Goal: Transaction & Acquisition: Purchase product/service

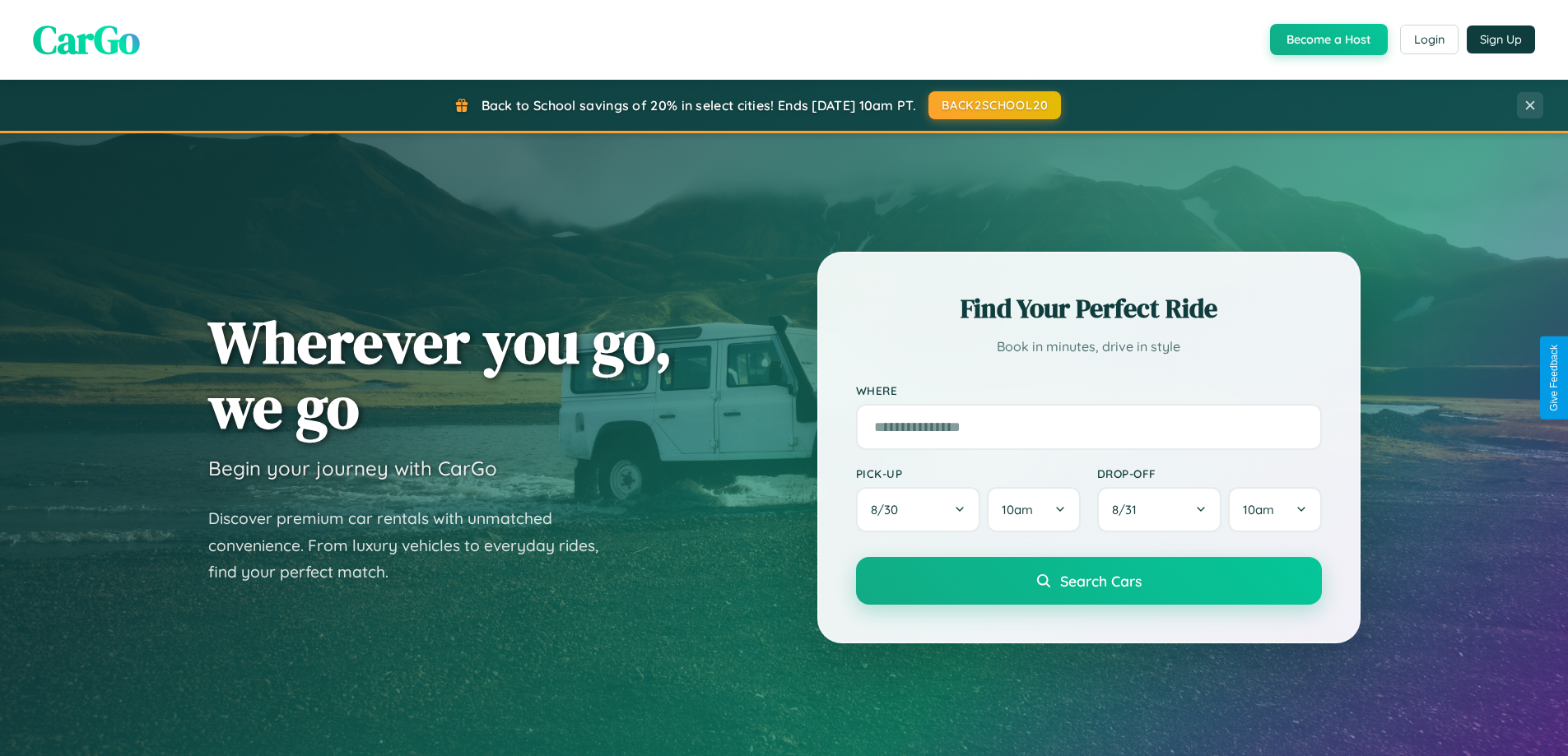
scroll to position [49, 0]
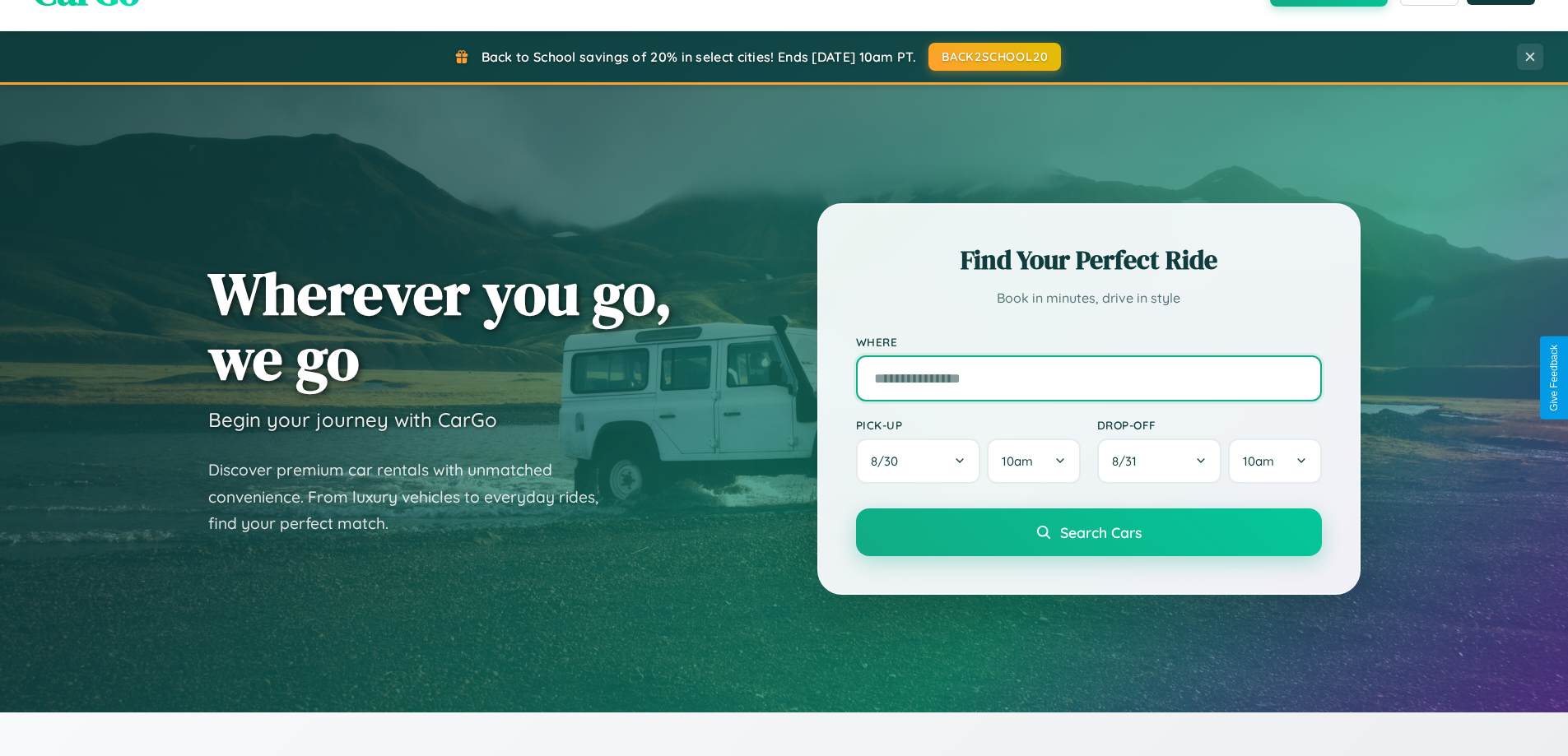
click at [1088, 378] on input "text" at bounding box center [1089, 378] width 466 height 46
type input "**********"
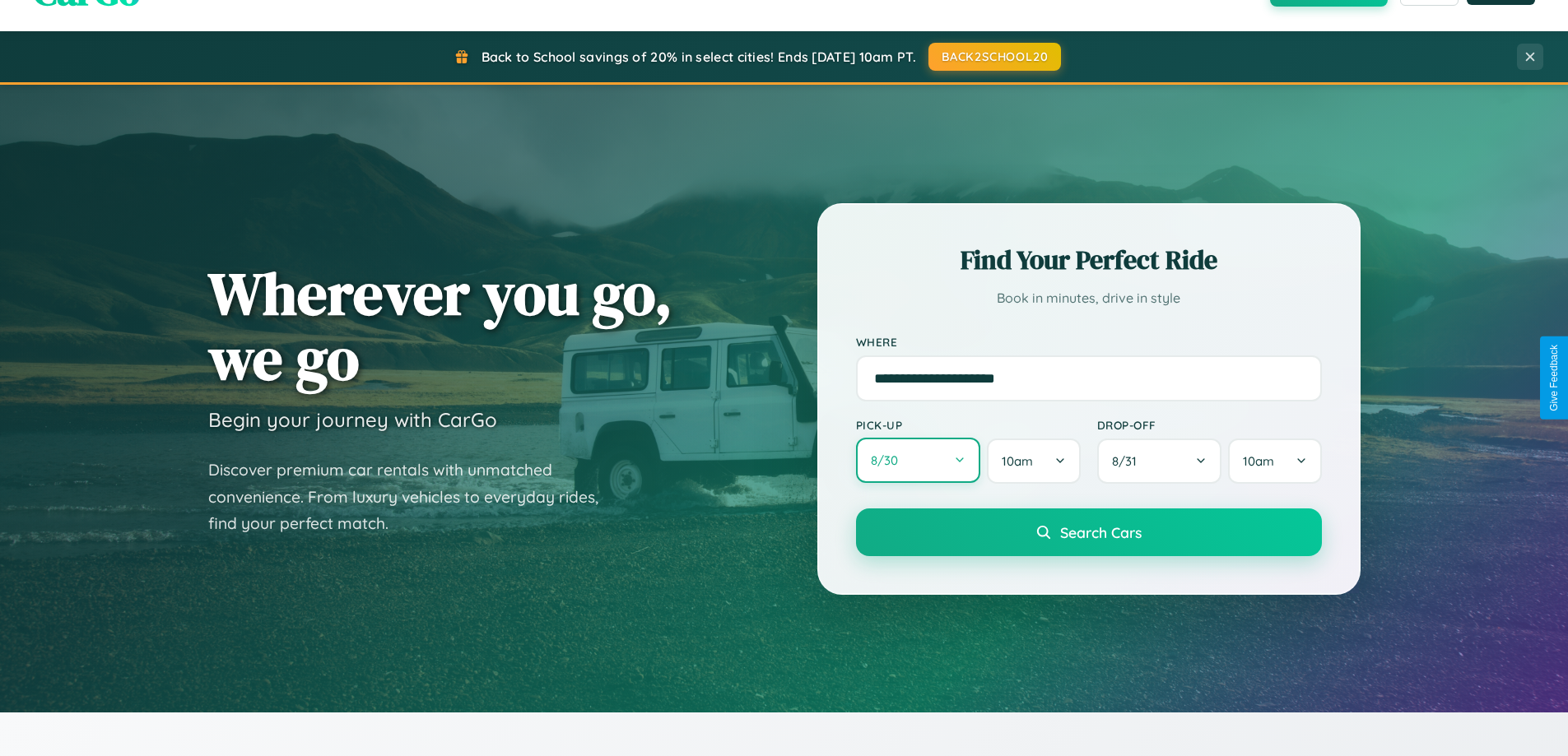
click at [918, 461] on button "8 / 30" at bounding box center [919, 460] width 125 height 45
select select "*"
select select "****"
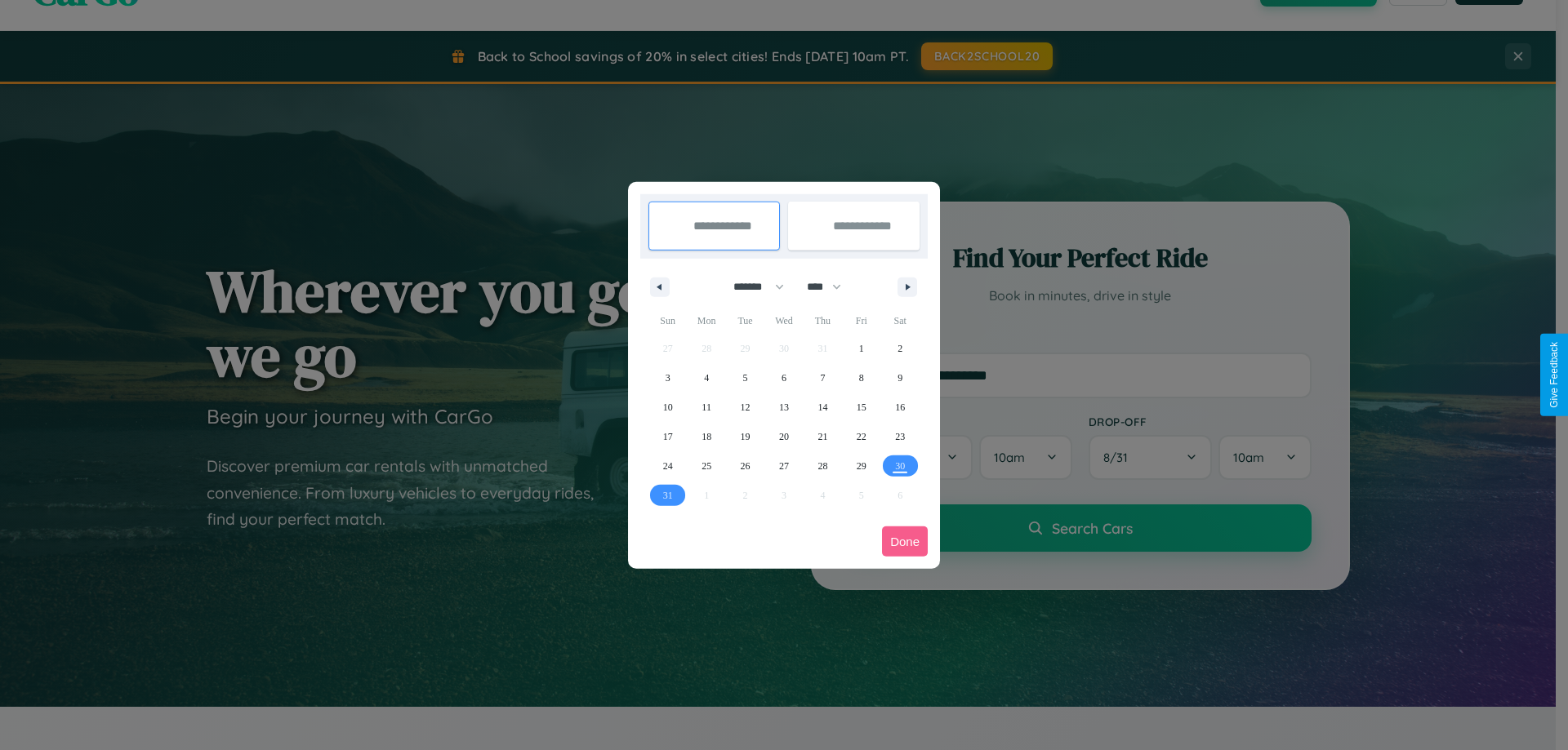
click at [751, 287] on select "******* ******** ***** ***** *** **** **** ****** ********* ******* ******** **…" at bounding box center [756, 287] width 69 height 27
select select "*"
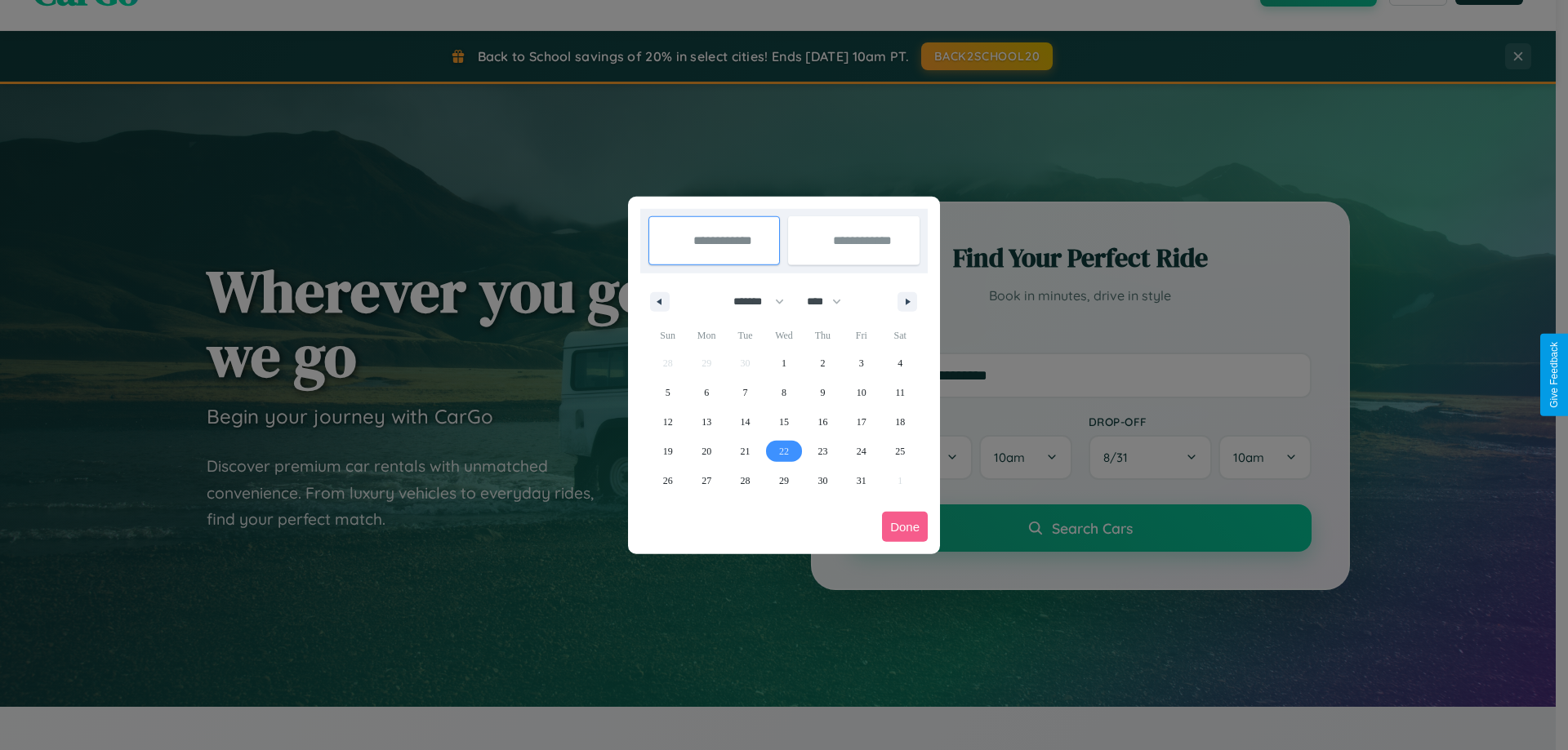
click at [783, 451] on span "22" at bounding box center [783, 451] width 9 height 29
type input "**********"
click at [706, 480] on span "27" at bounding box center [705, 481] width 9 height 29
type input "**********"
click at [905, 526] on button "Done" at bounding box center [905, 526] width 46 height 30
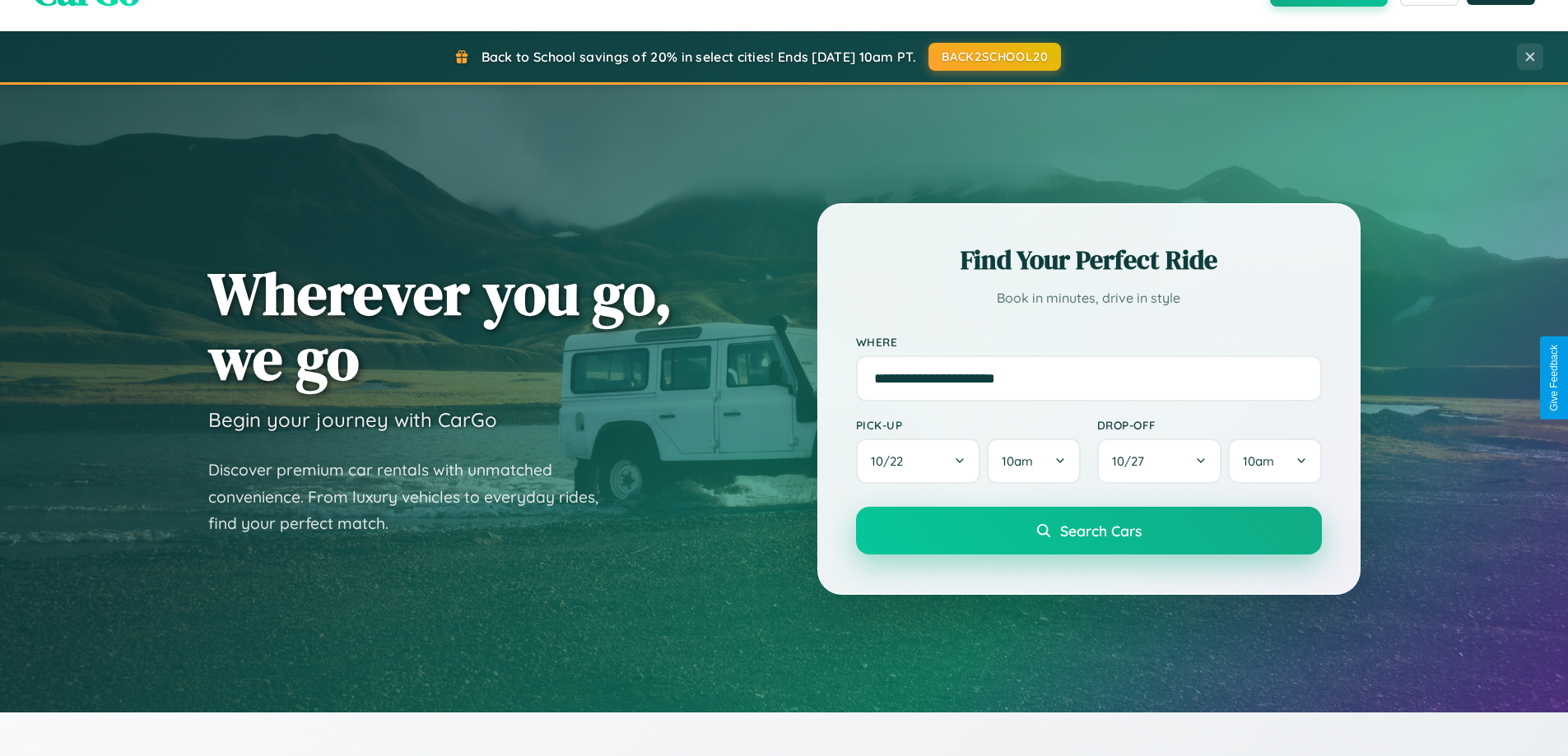
click at [1088, 531] on span "Search Cars" at bounding box center [1101, 531] width 82 height 18
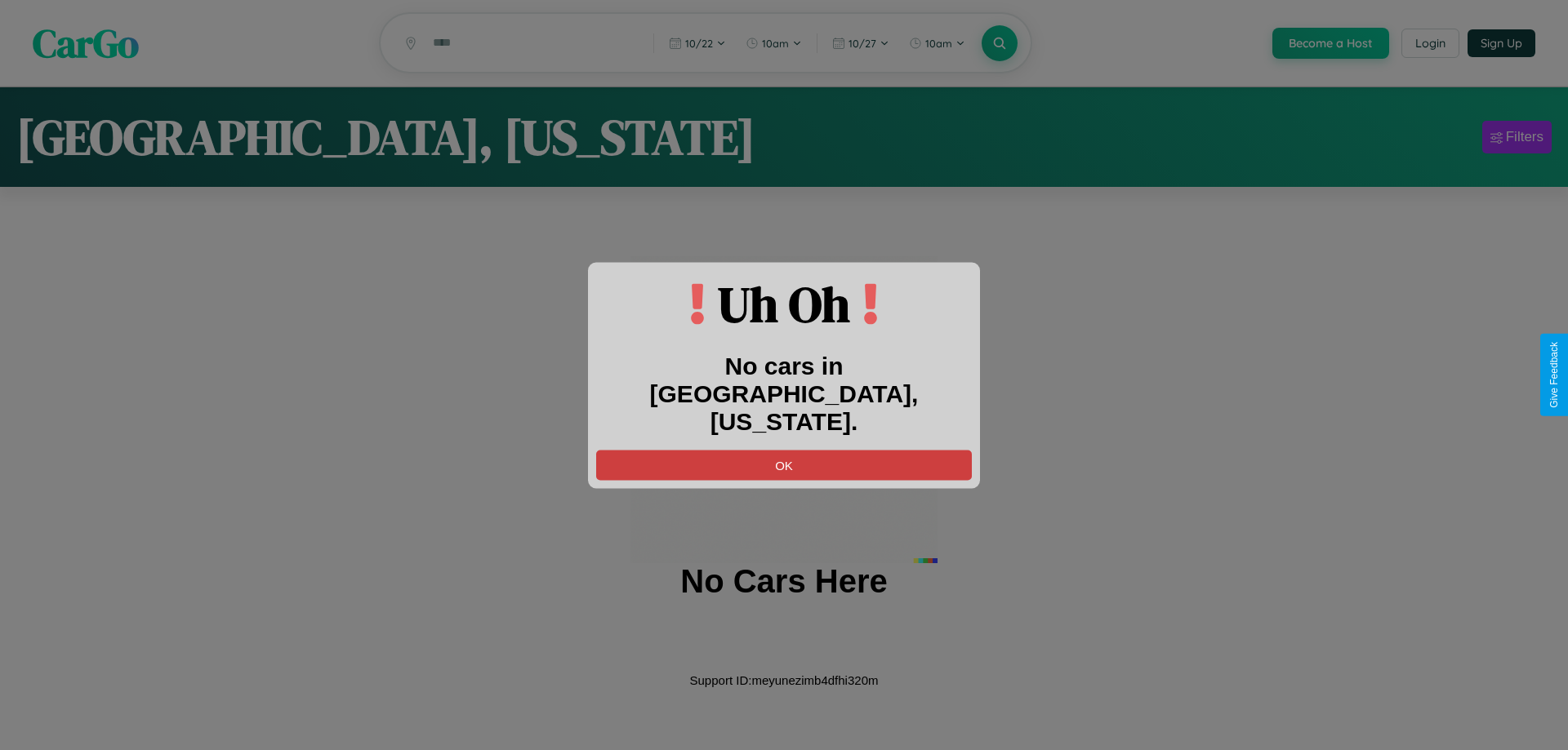
click at [784, 451] on button "OK" at bounding box center [783, 464] width 376 height 30
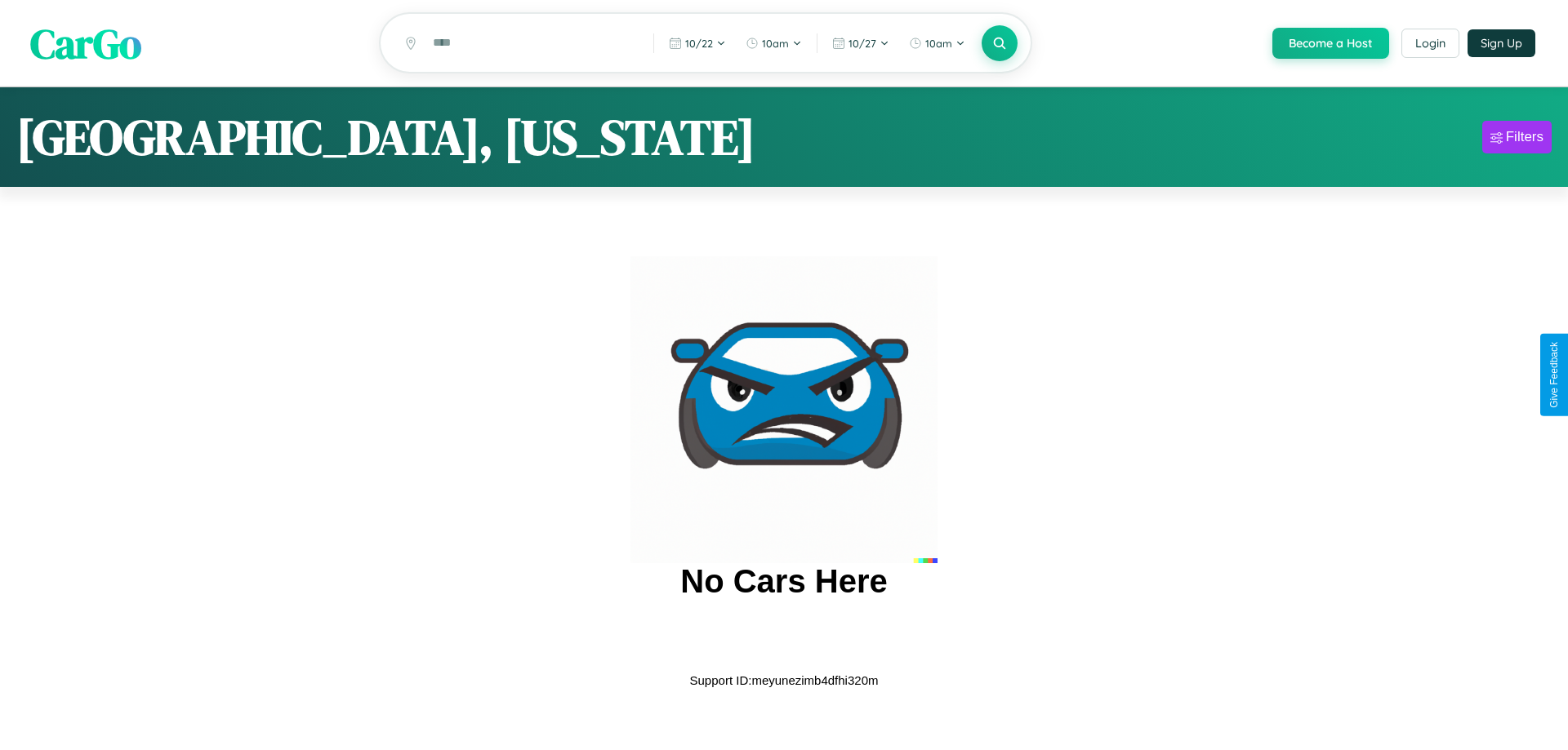
click at [85, 44] on span "CarGo" at bounding box center [85, 42] width 111 height 56
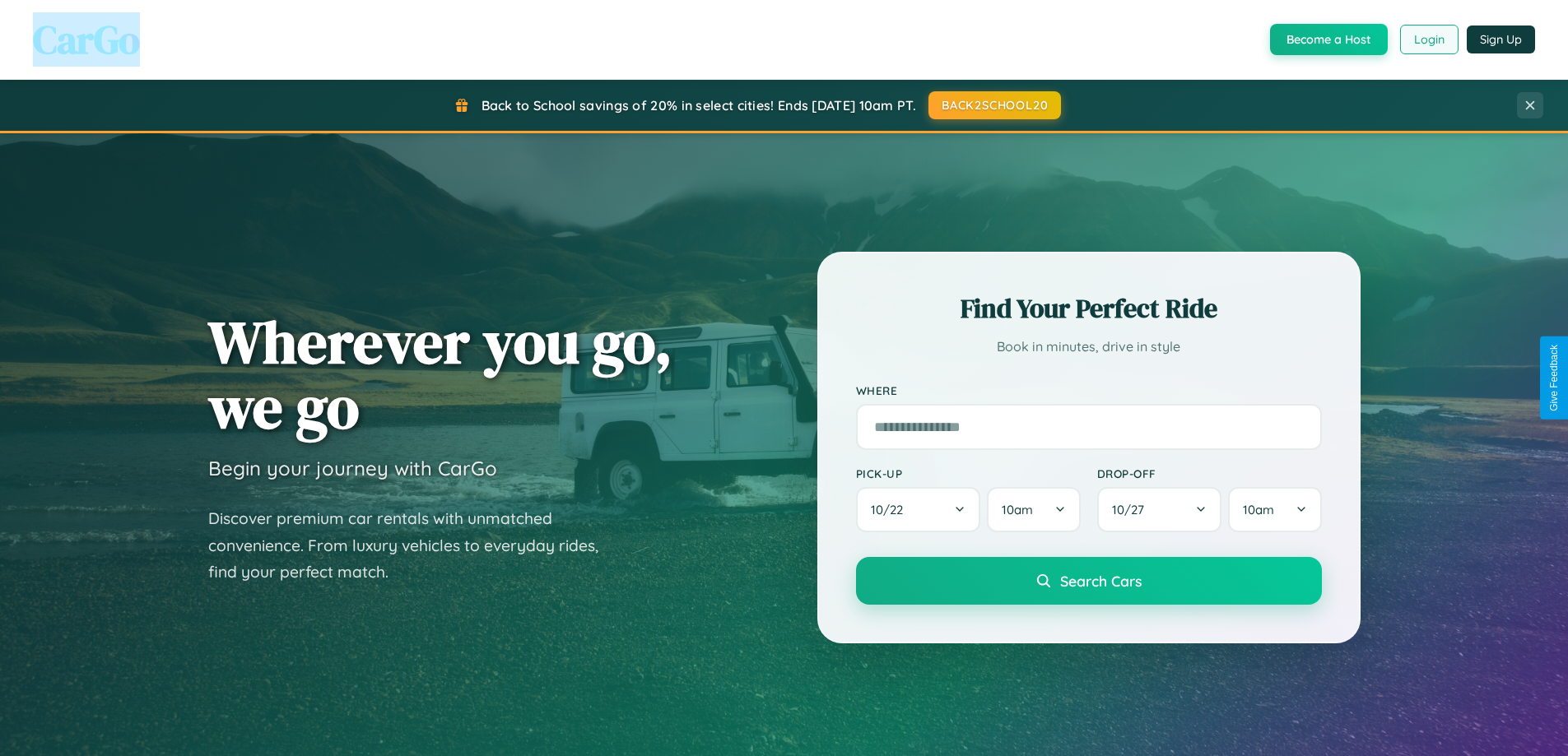
click at [1428, 39] on button "Login" at bounding box center [1429, 39] width 58 height 30
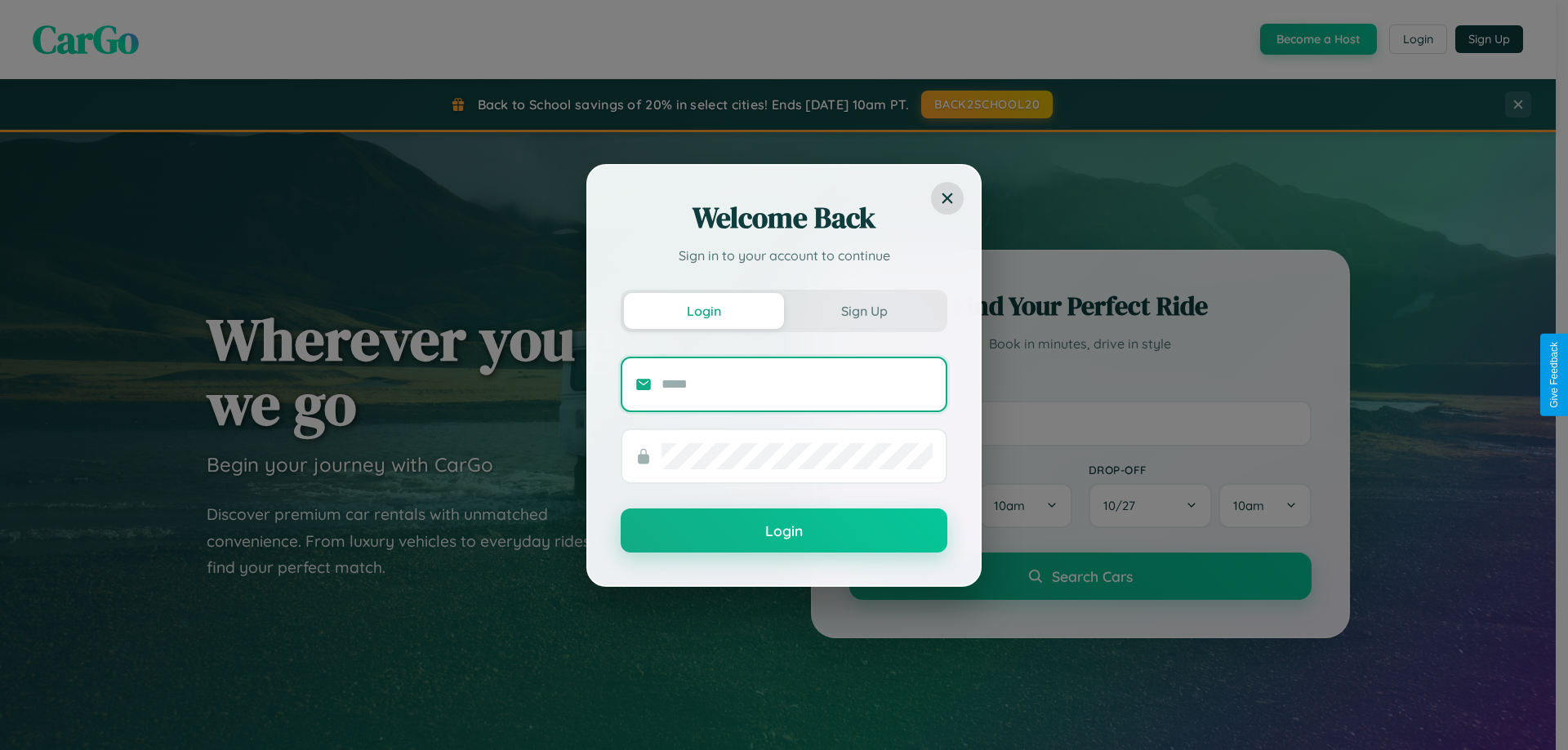
click at [797, 384] on input "text" at bounding box center [797, 384] width 271 height 26
type input "**********"
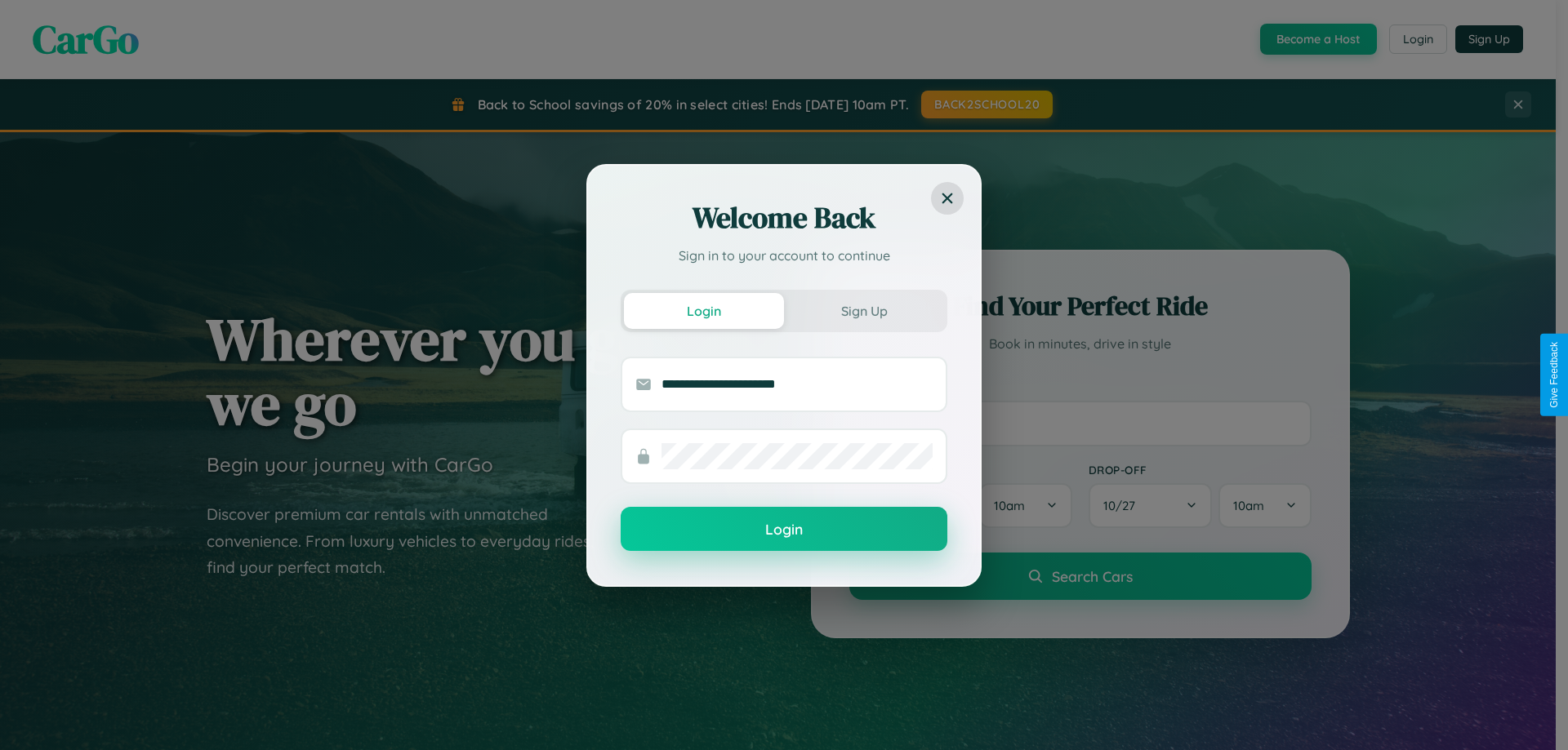
click at [784, 530] on button "Login" at bounding box center [784, 528] width 326 height 44
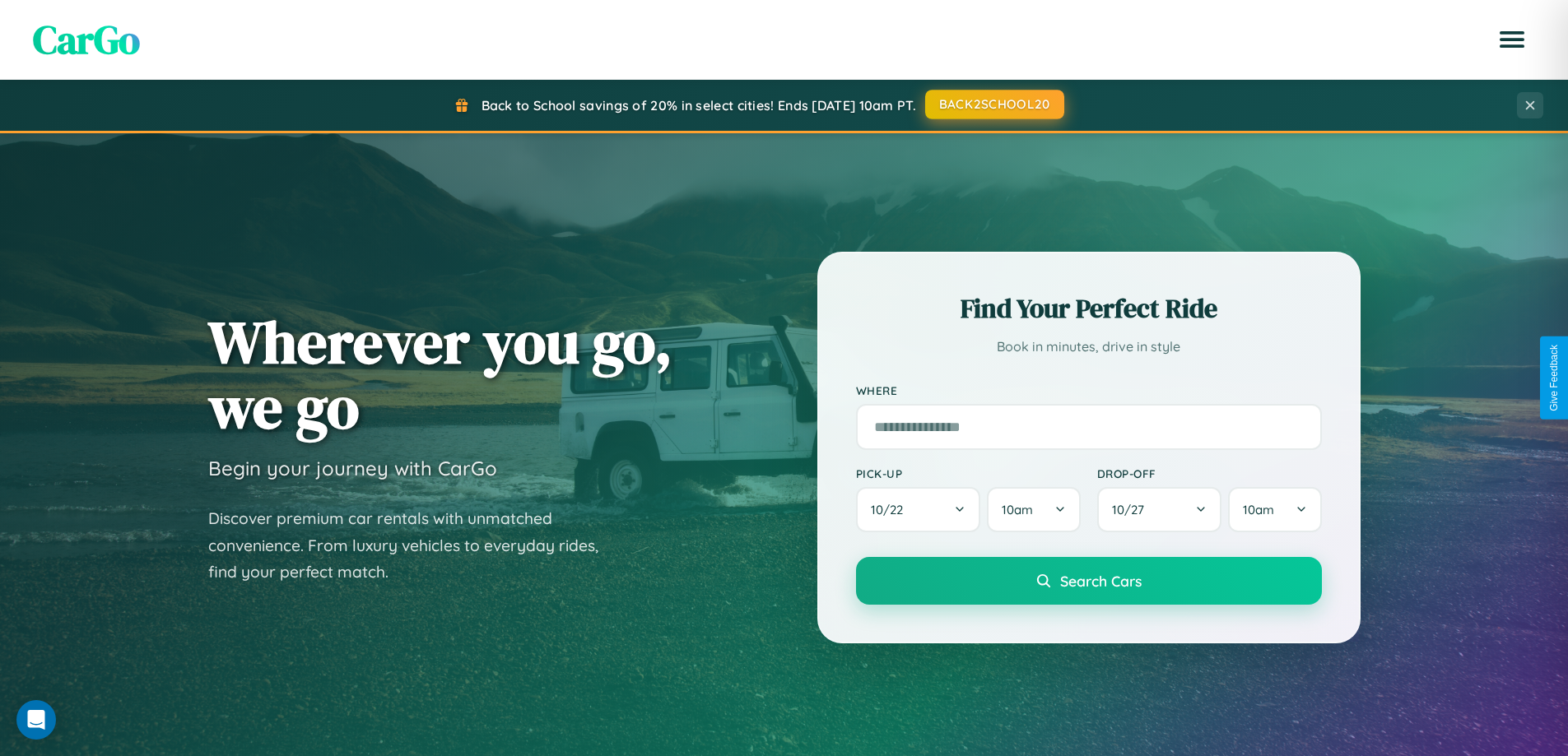
click at [994, 105] on button "BACK2SCHOOL20" at bounding box center [995, 104] width 139 height 30
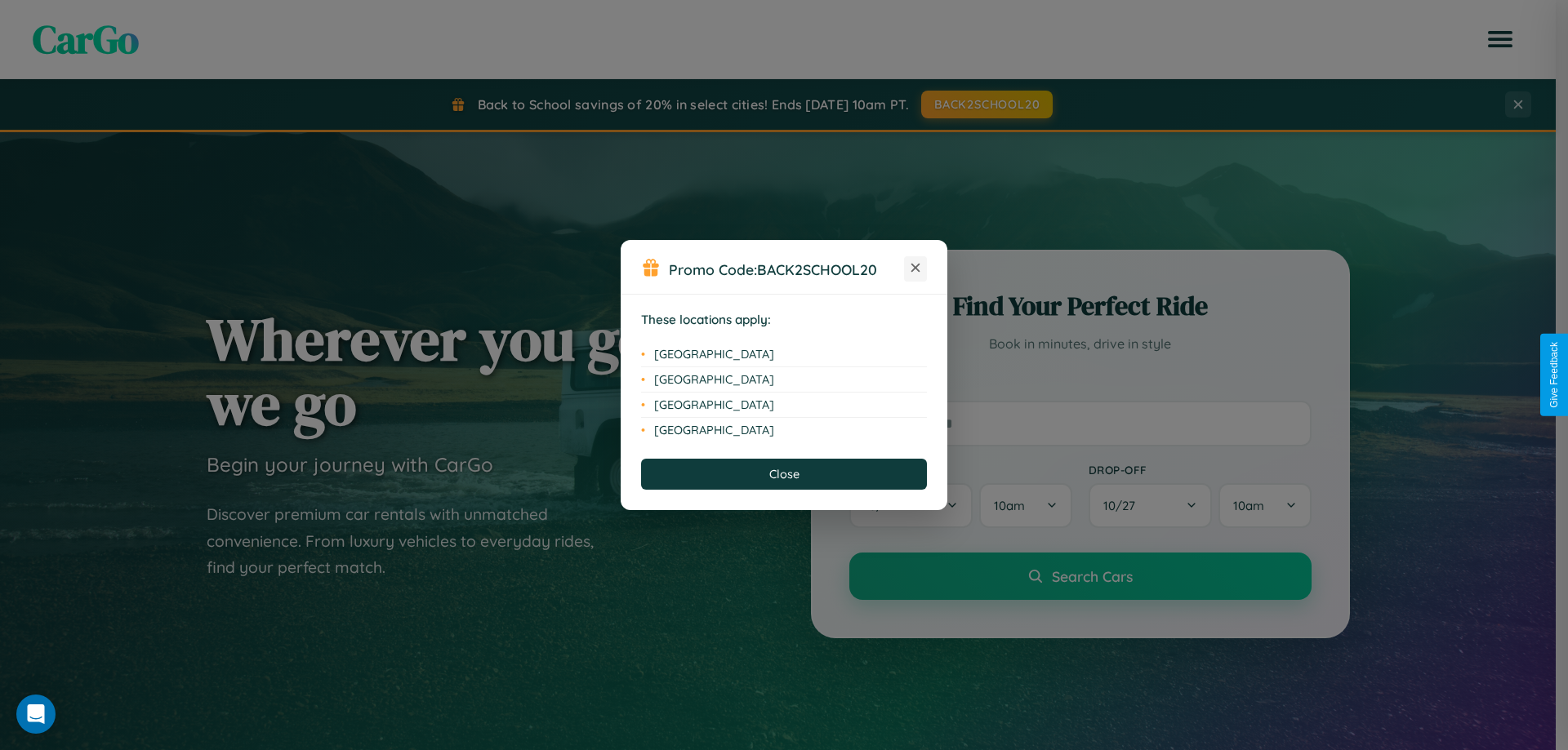
click at [915, 268] on icon at bounding box center [916, 268] width 9 height 9
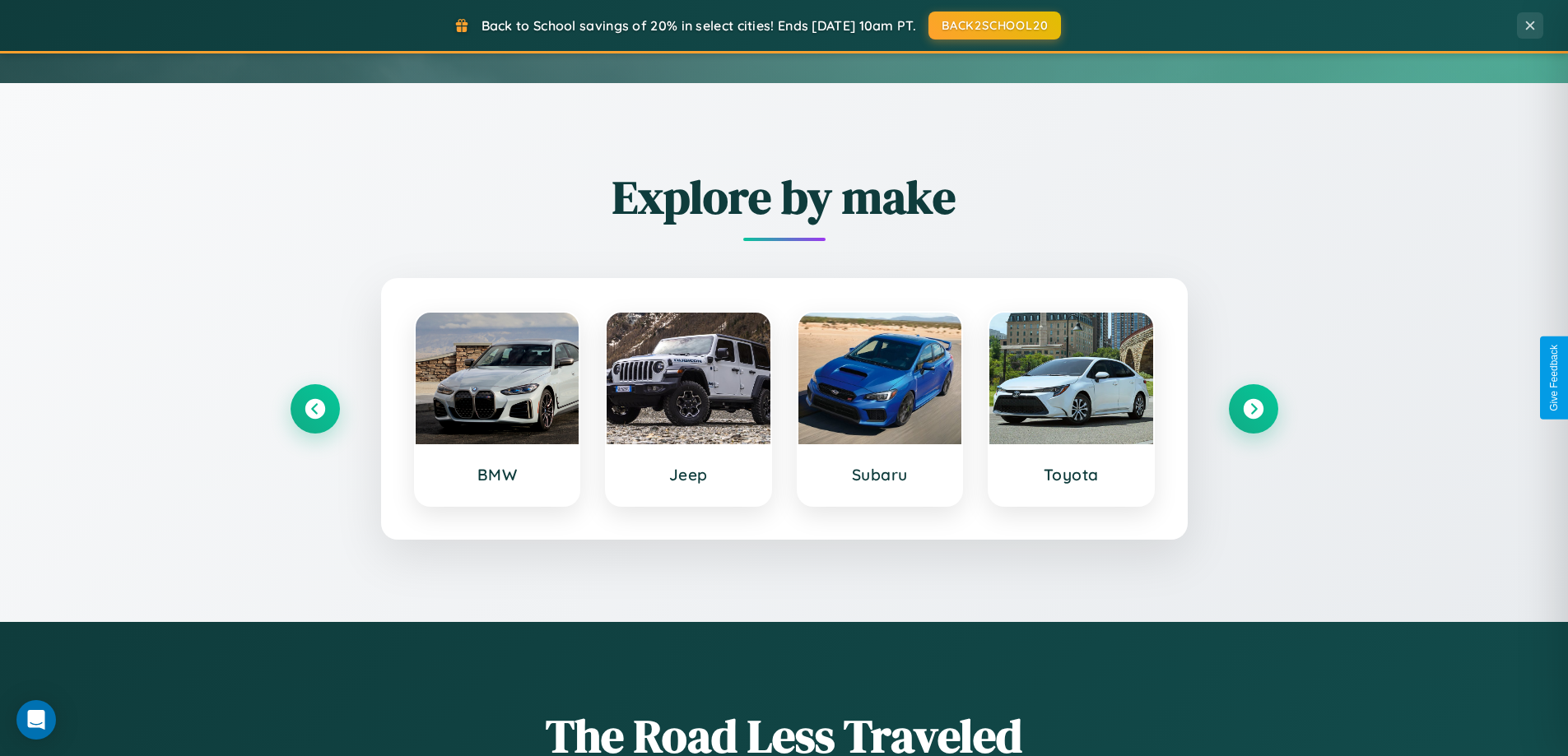
scroll to position [709, 0]
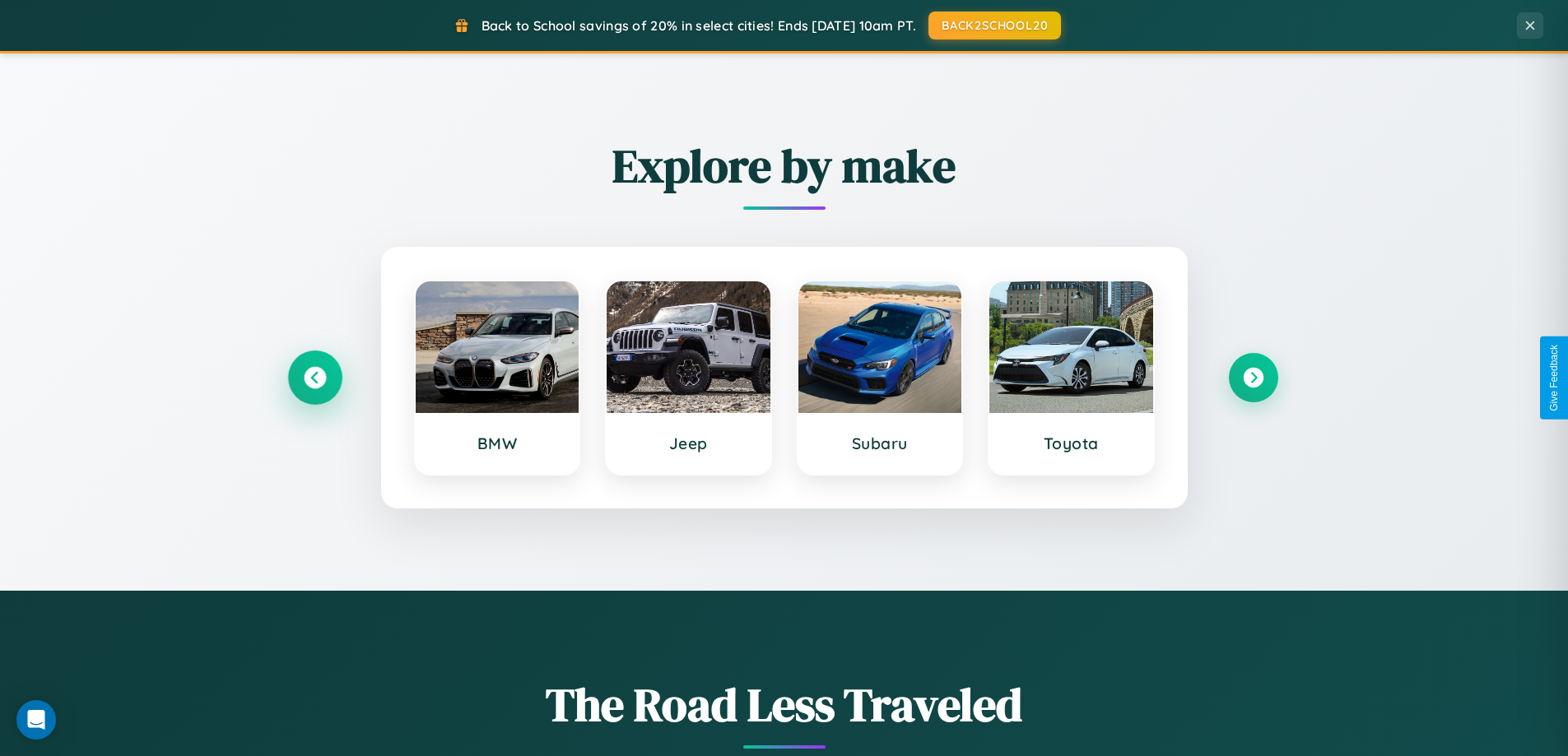
click at [314, 378] on icon at bounding box center [315, 378] width 23 height 23
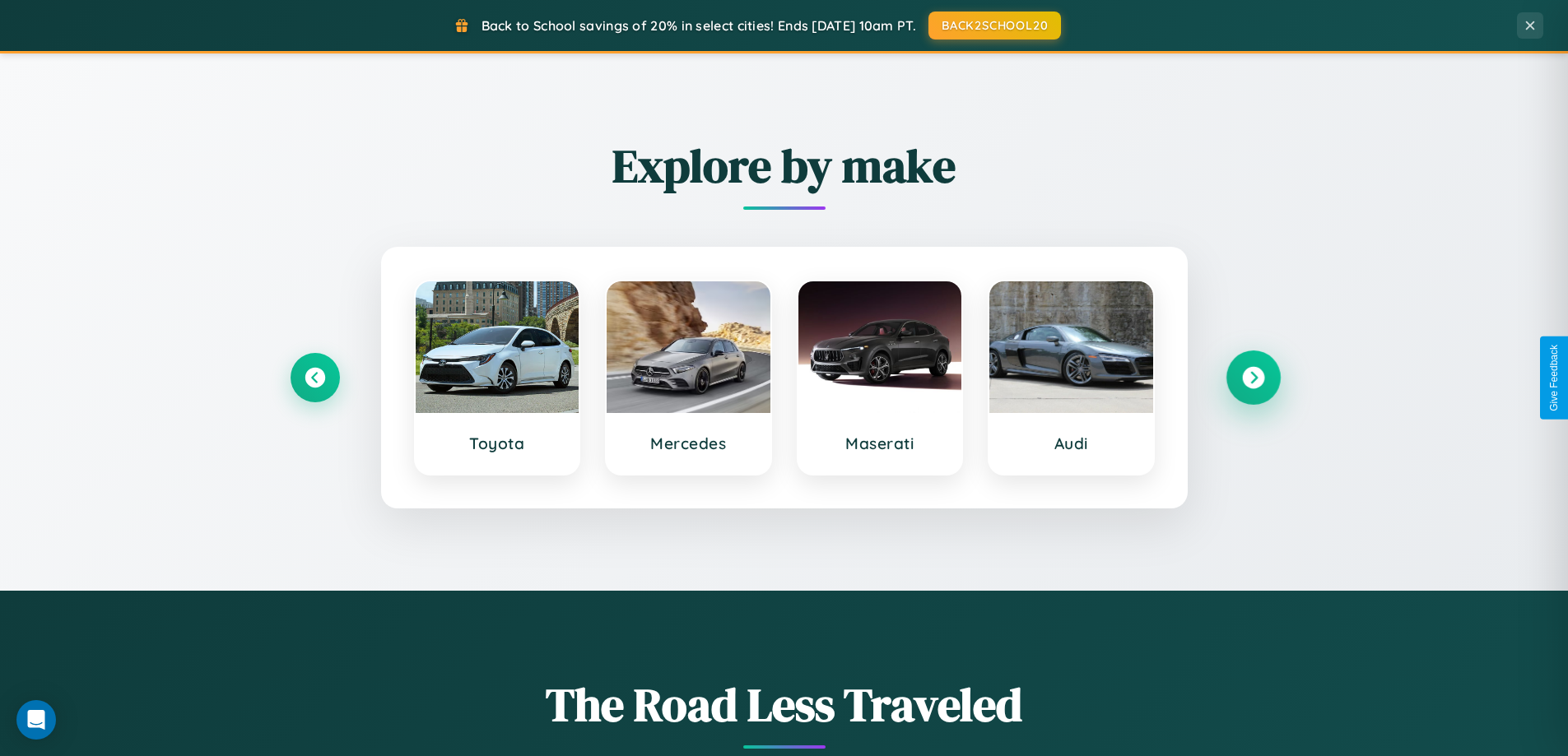
click at [1253, 378] on icon at bounding box center [1253, 378] width 23 height 23
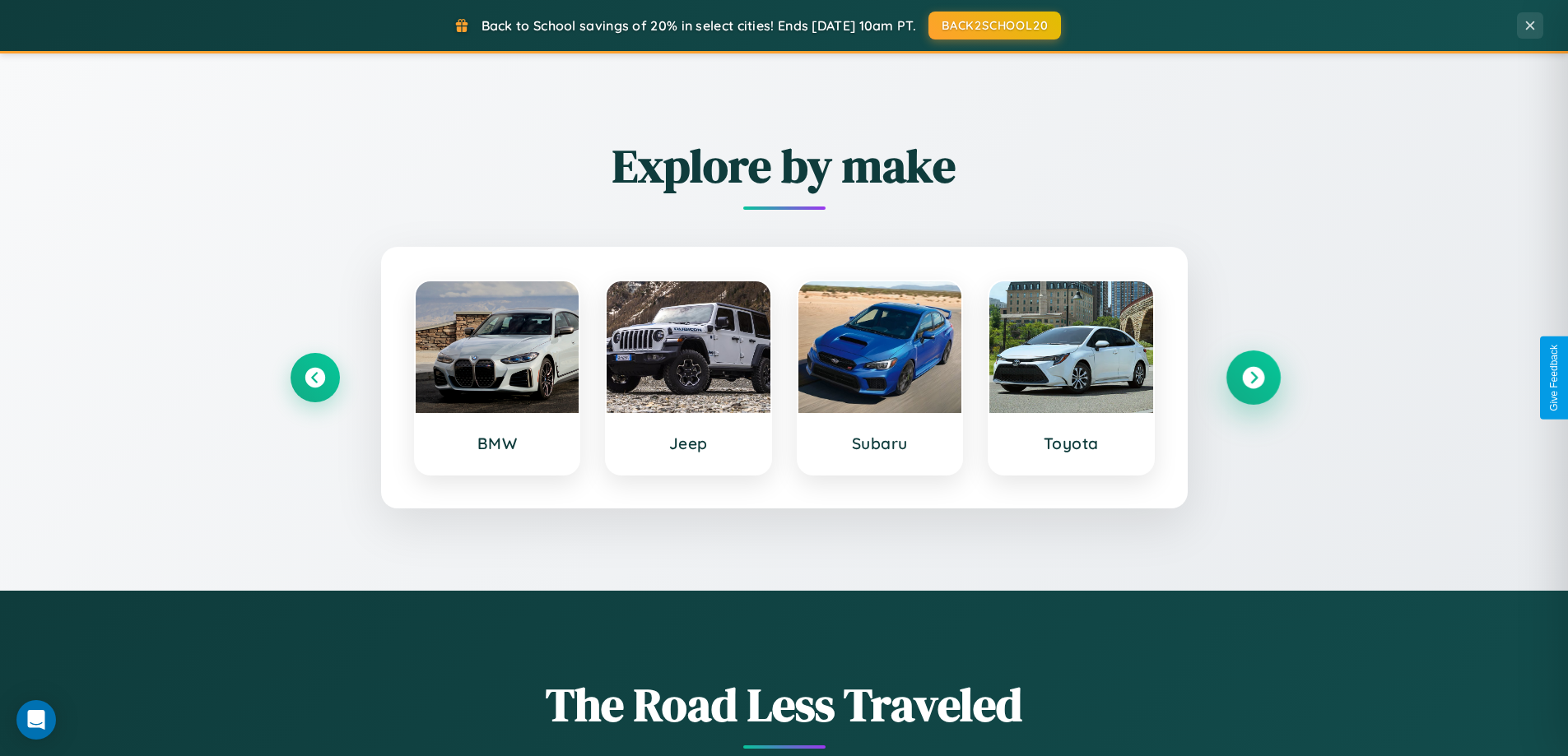
click at [1253, 378] on icon at bounding box center [1253, 378] width 23 height 23
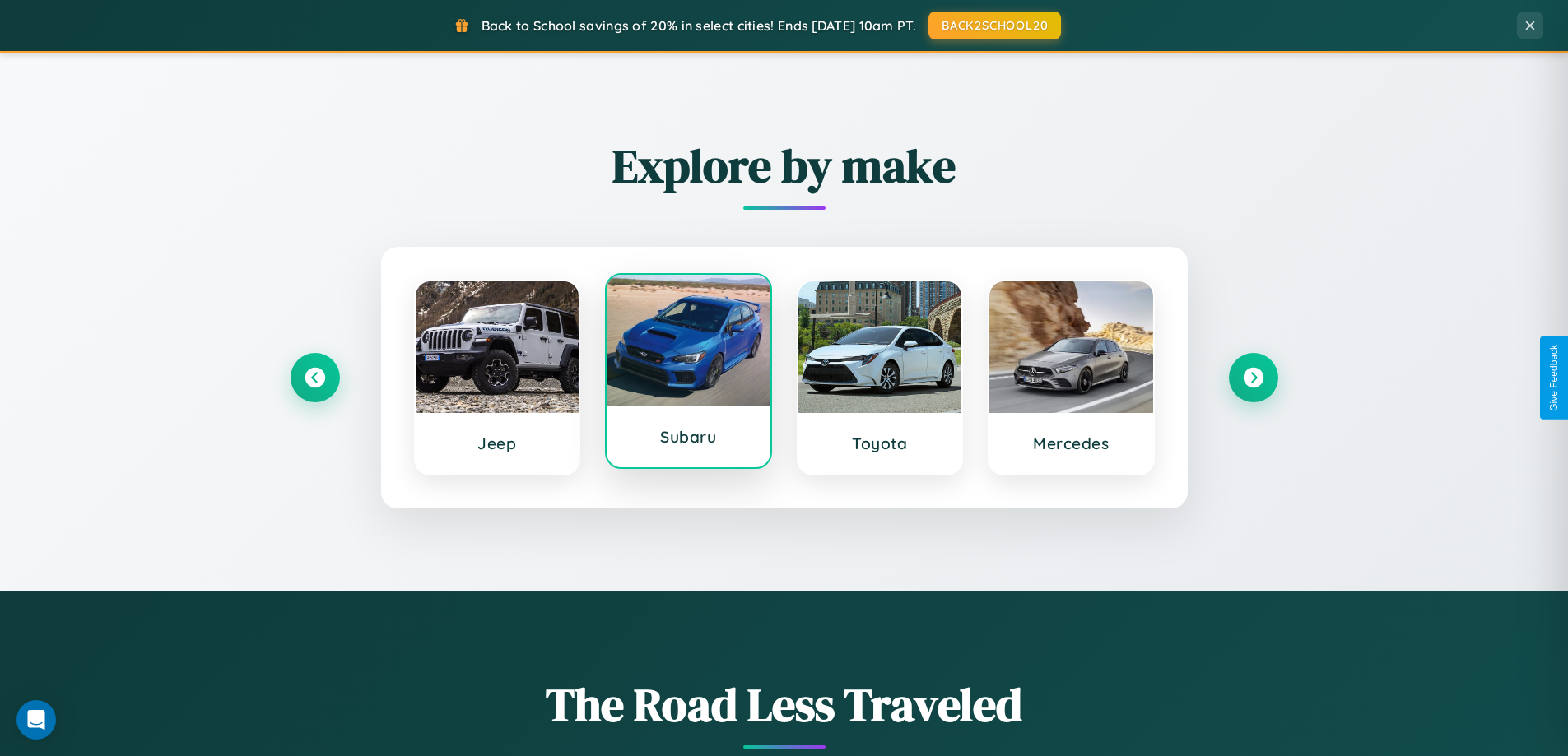
click at [688, 372] on div at bounding box center [688, 340] width 164 height 131
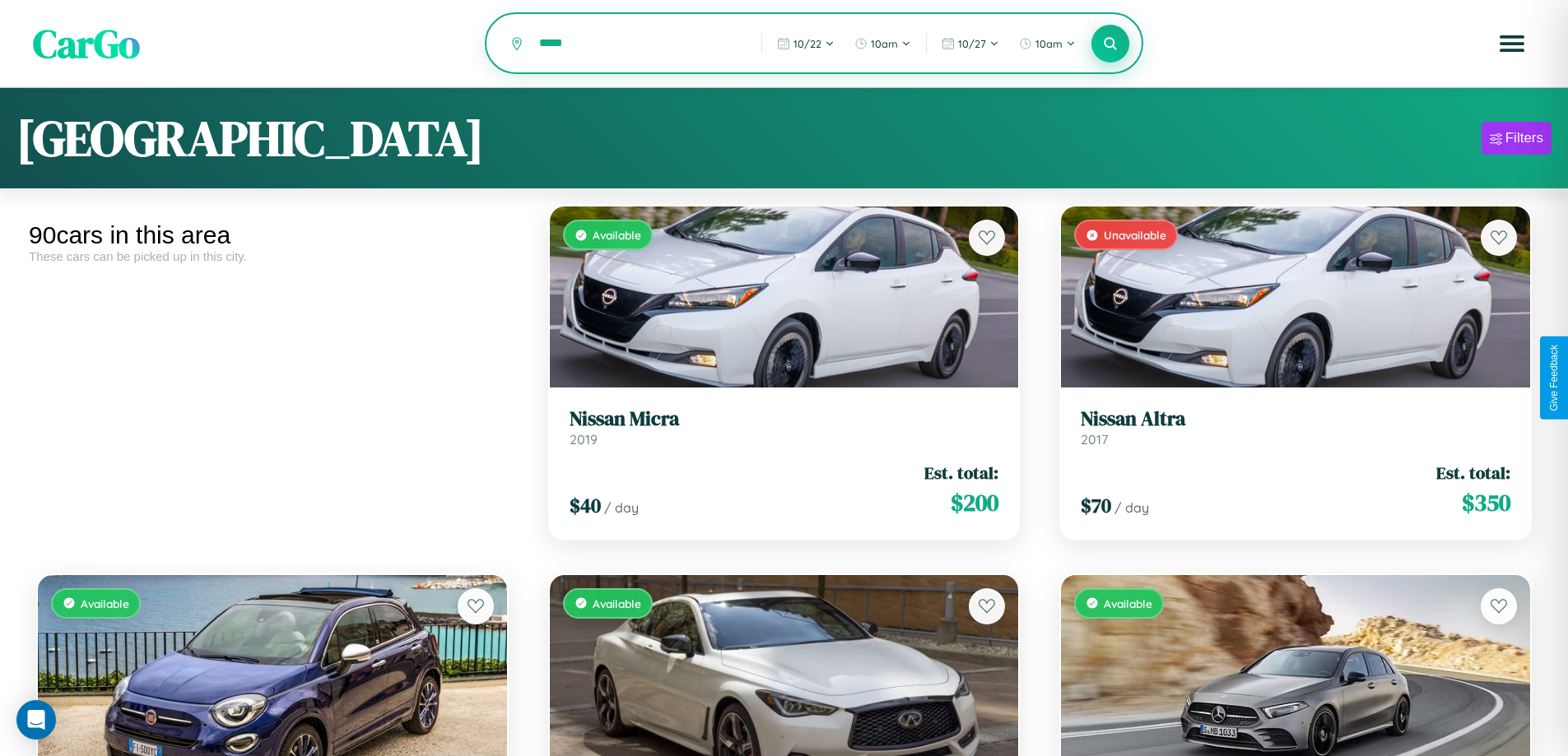
type input "*****"
click at [1110, 44] on icon at bounding box center [1110, 43] width 16 height 16
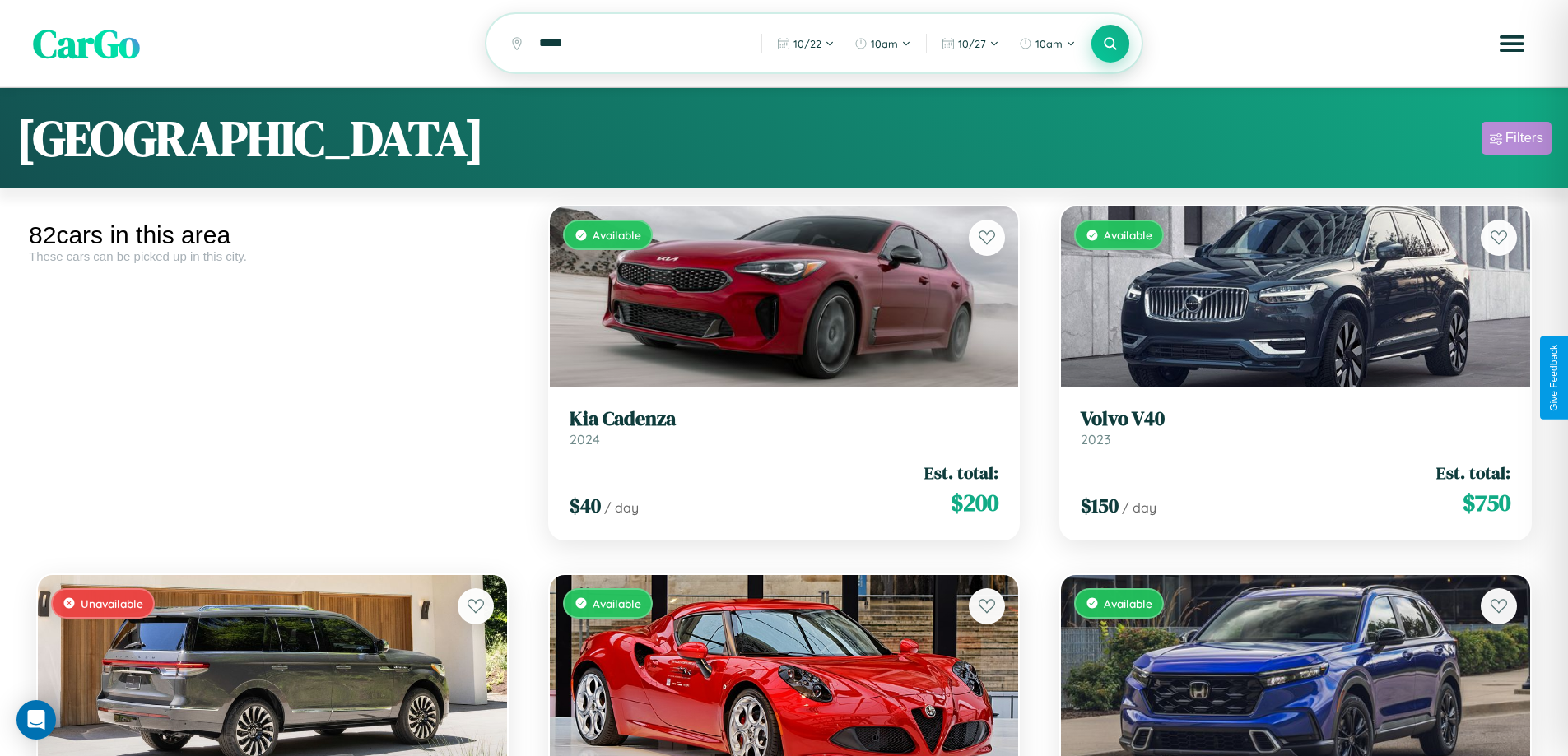
click at [1516, 141] on div "Filters" at bounding box center [1524, 137] width 38 height 17
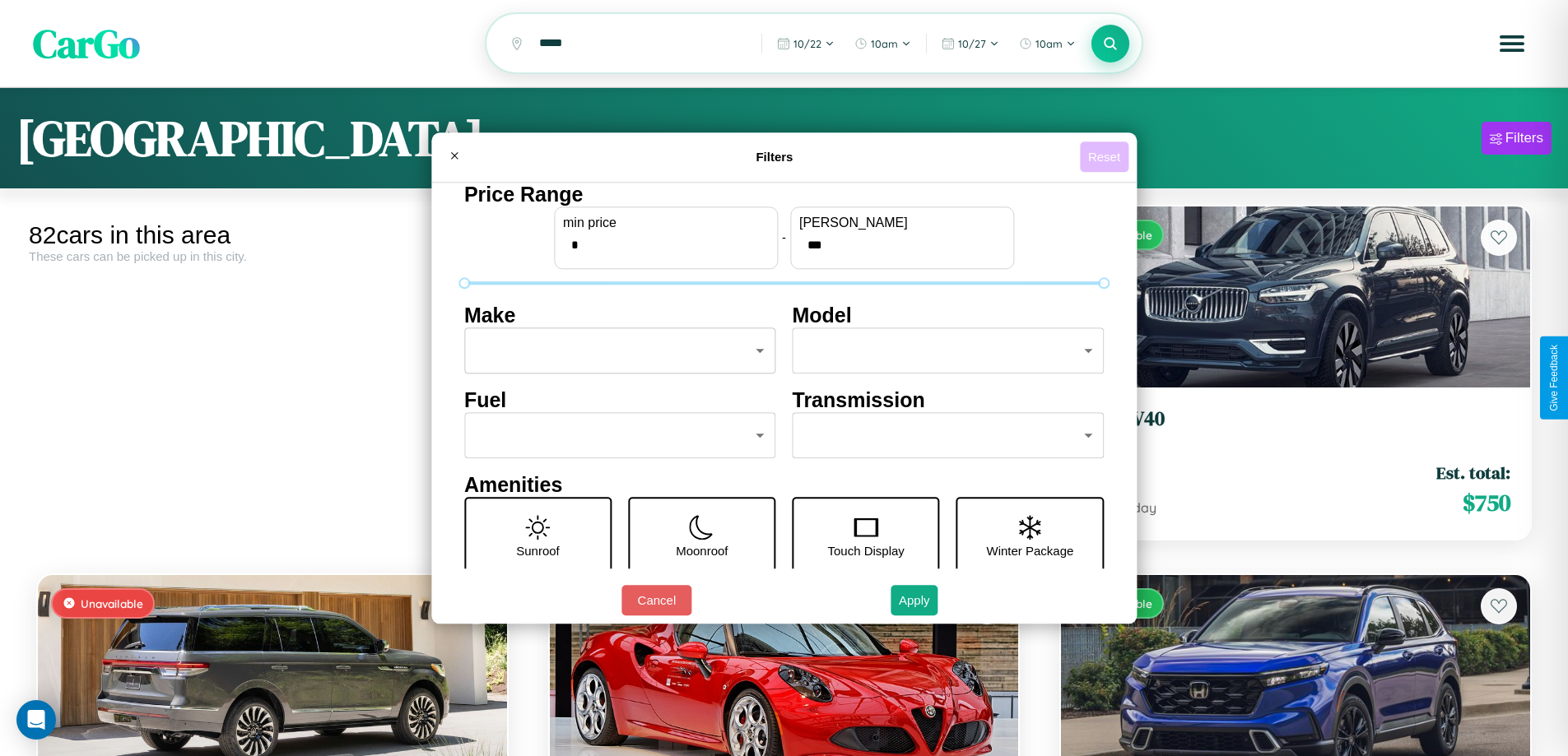
click at [1106, 157] on button "Reset" at bounding box center [1104, 157] width 49 height 30
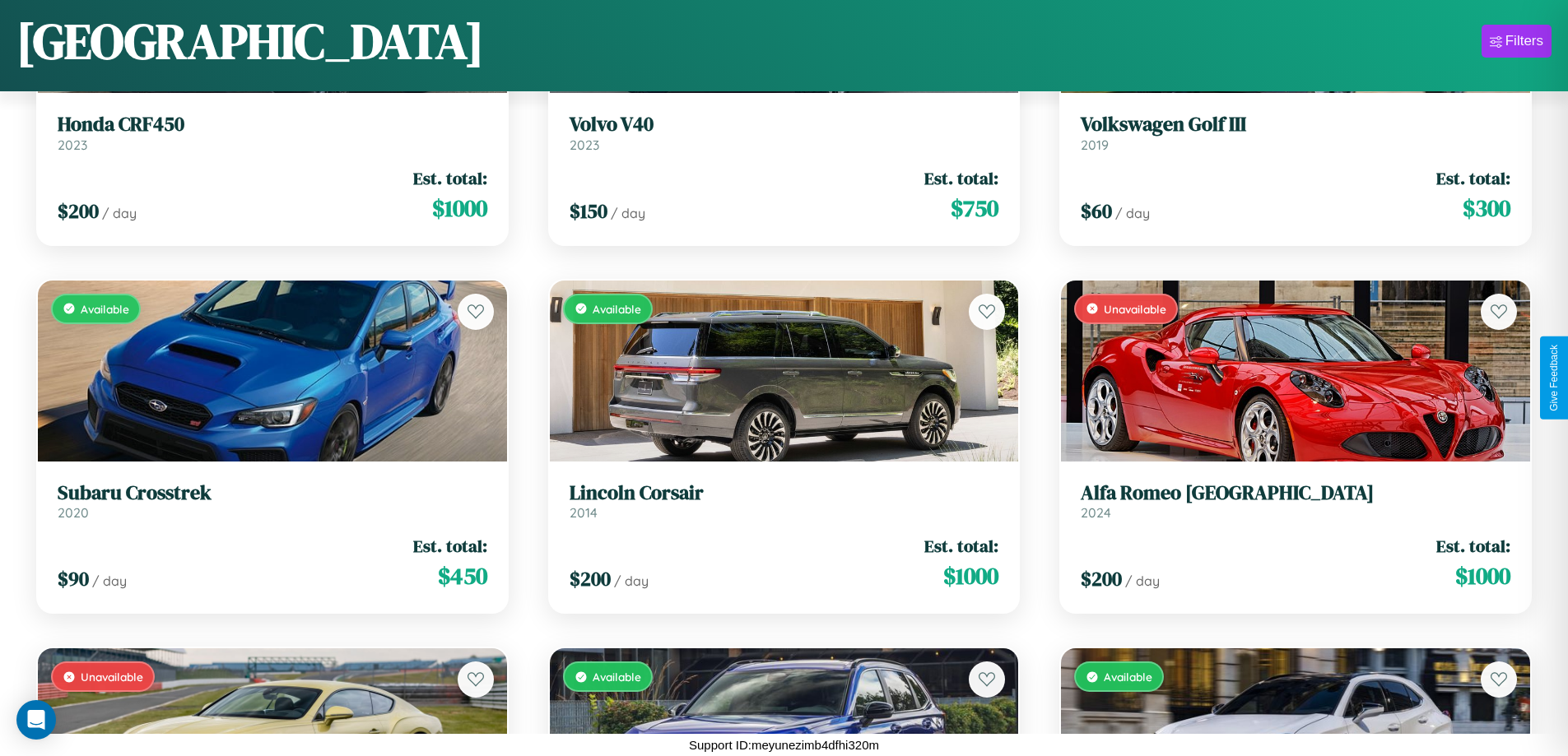
scroll to position [2442, 0]
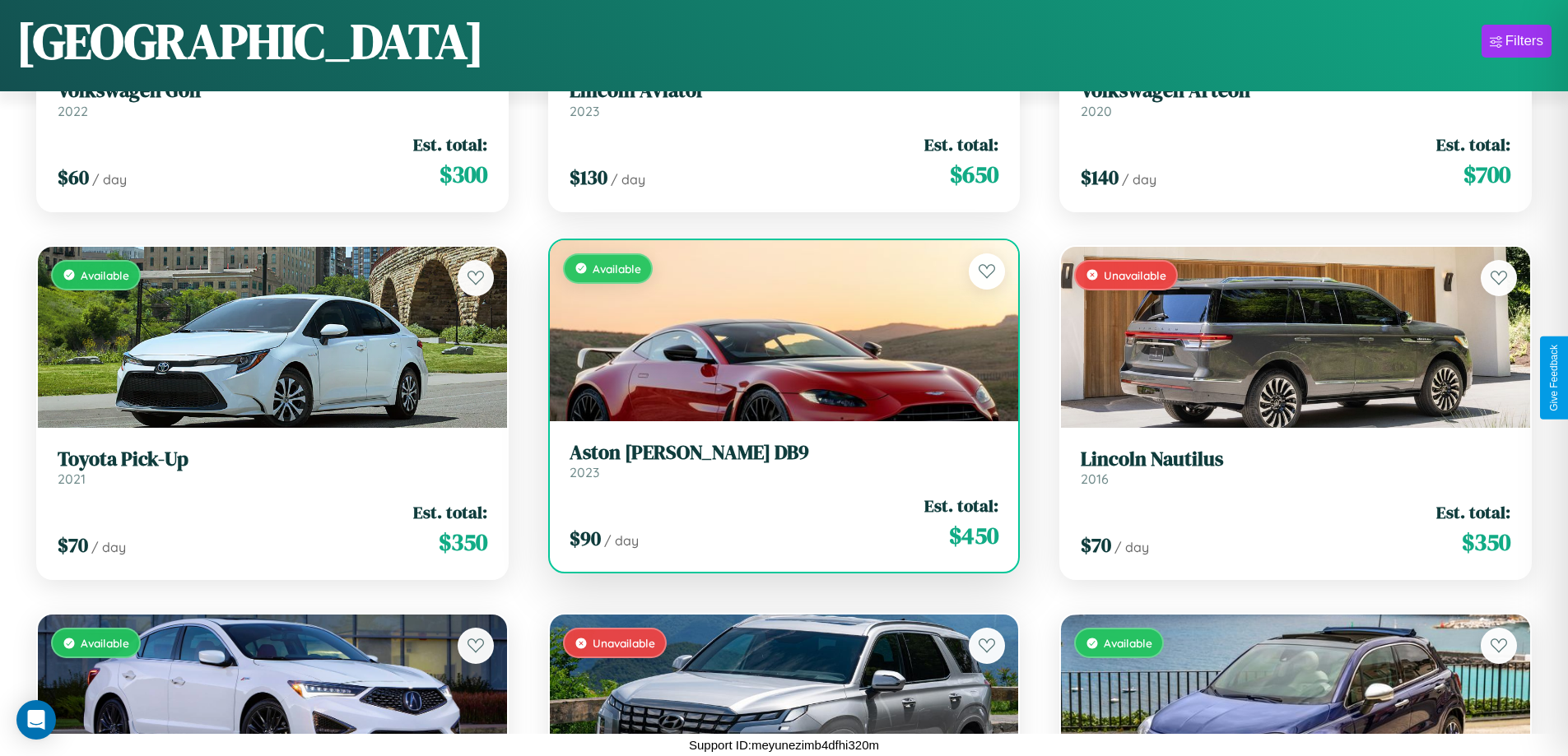
click at [777, 526] on div "$ 90 / day Est. total: $ 450" at bounding box center [785, 523] width 430 height 58
click at [777, 523] on div "$ 90 / day Est. total: $ 450" at bounding box center [785, 523] width 430 height 58
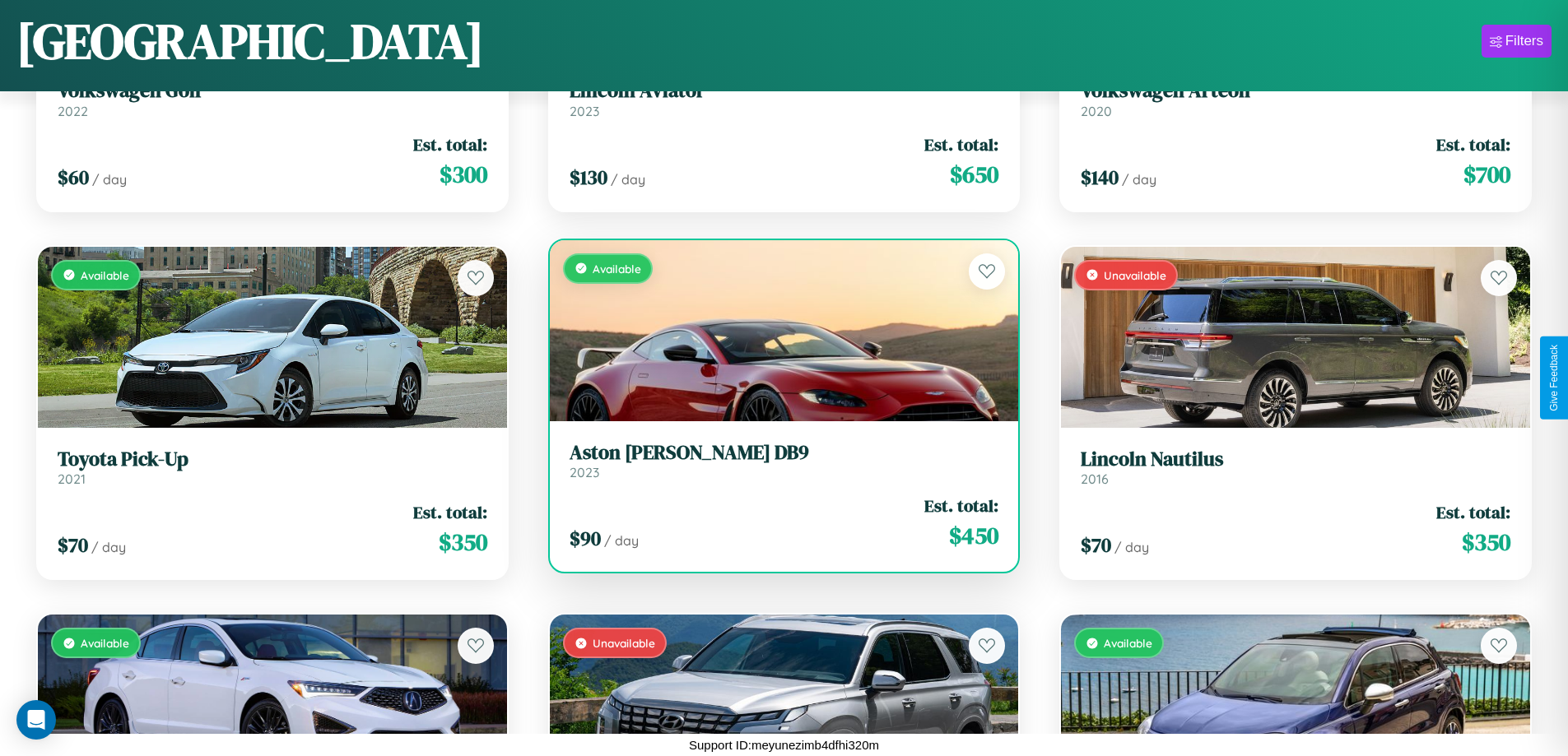
click at [777, 523] on div "$ 90 / day Est. total: $ 450" at bounding box center [785, 523] width 430 height 58
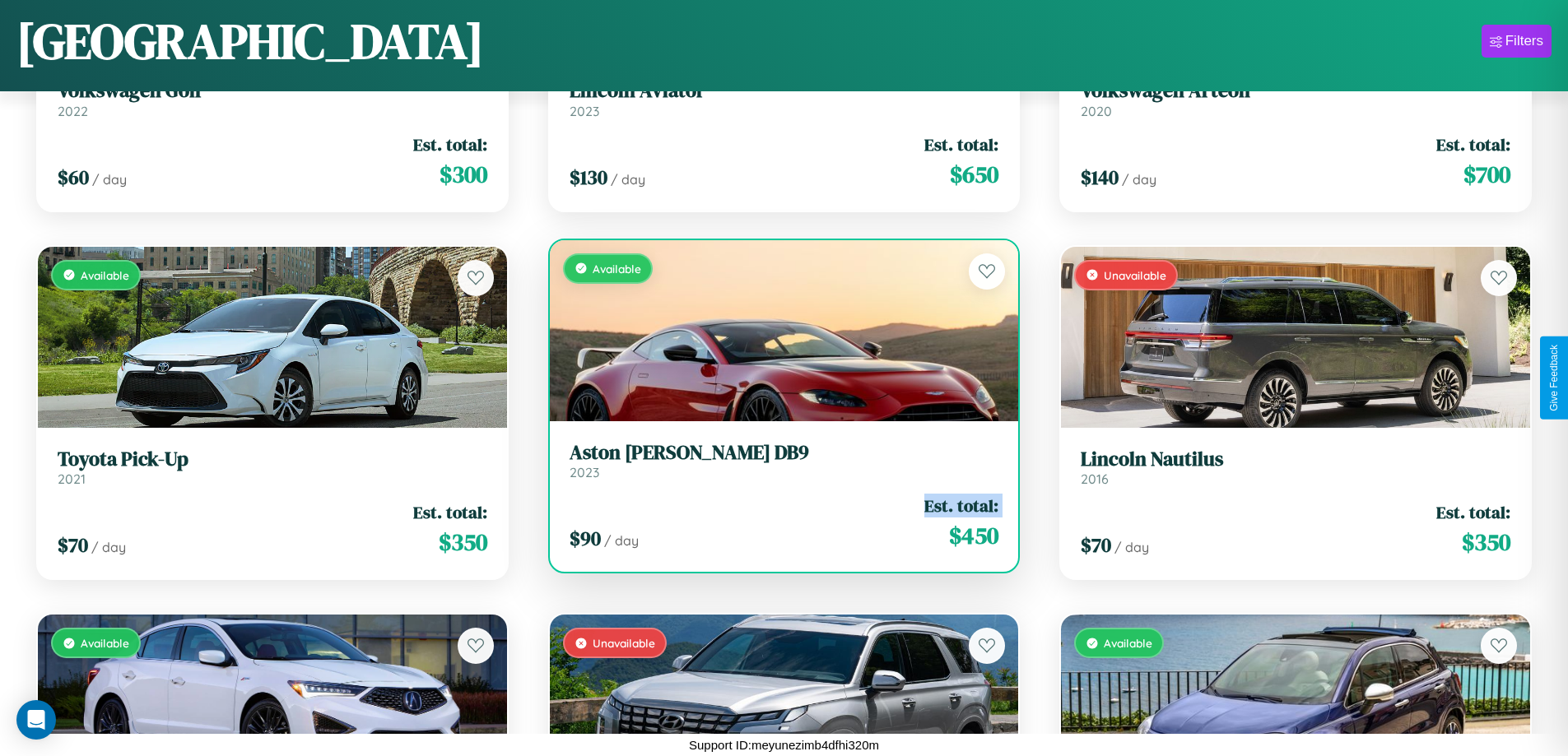
click at [777, 523] on div "$ 90 / day Est. total: $ 450" at bounding box center [785, 523] width 430 height 58
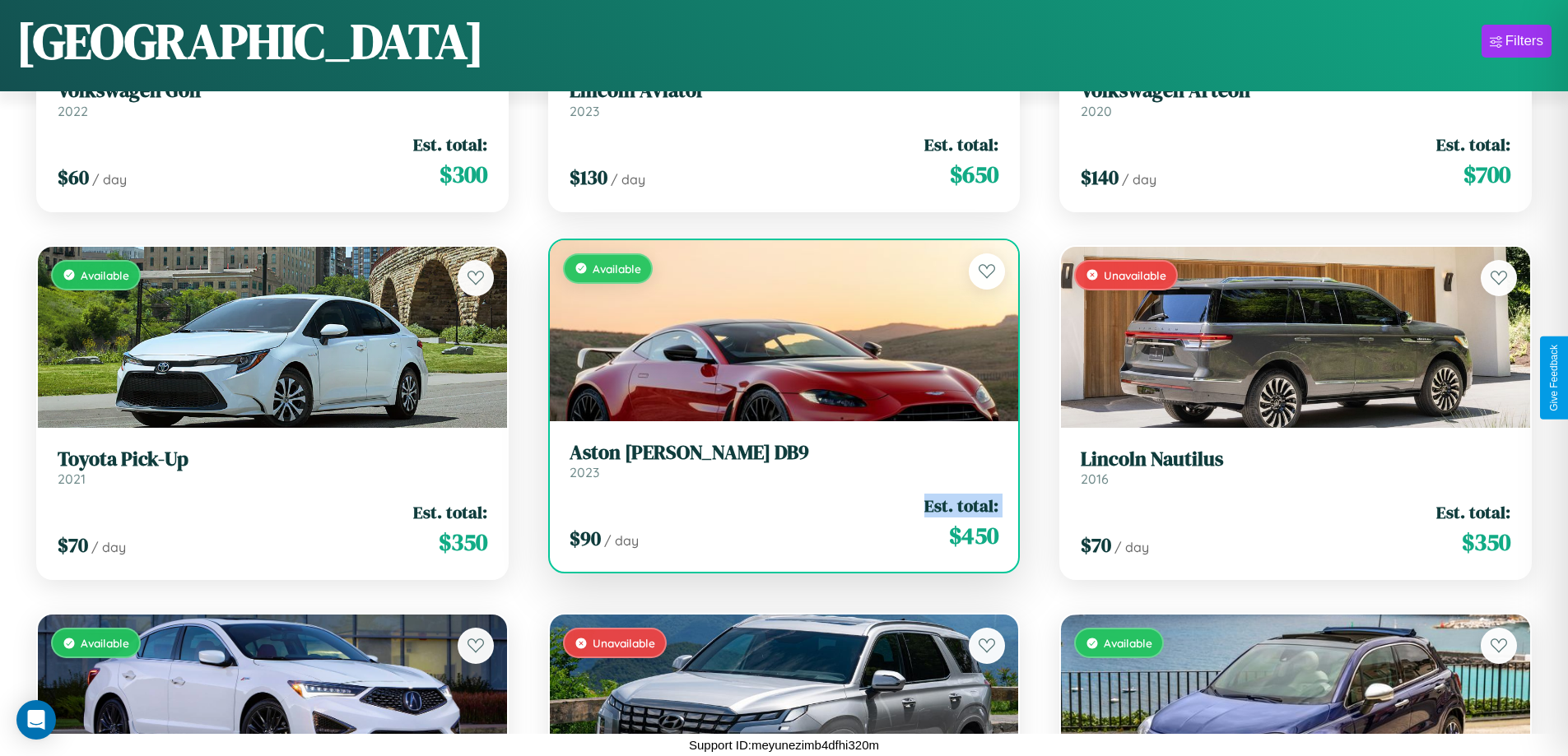
click at [777, 523] on div "$ 90 / day Est. total: $ 450" at bounding box center [785, 523] width 430 height 58
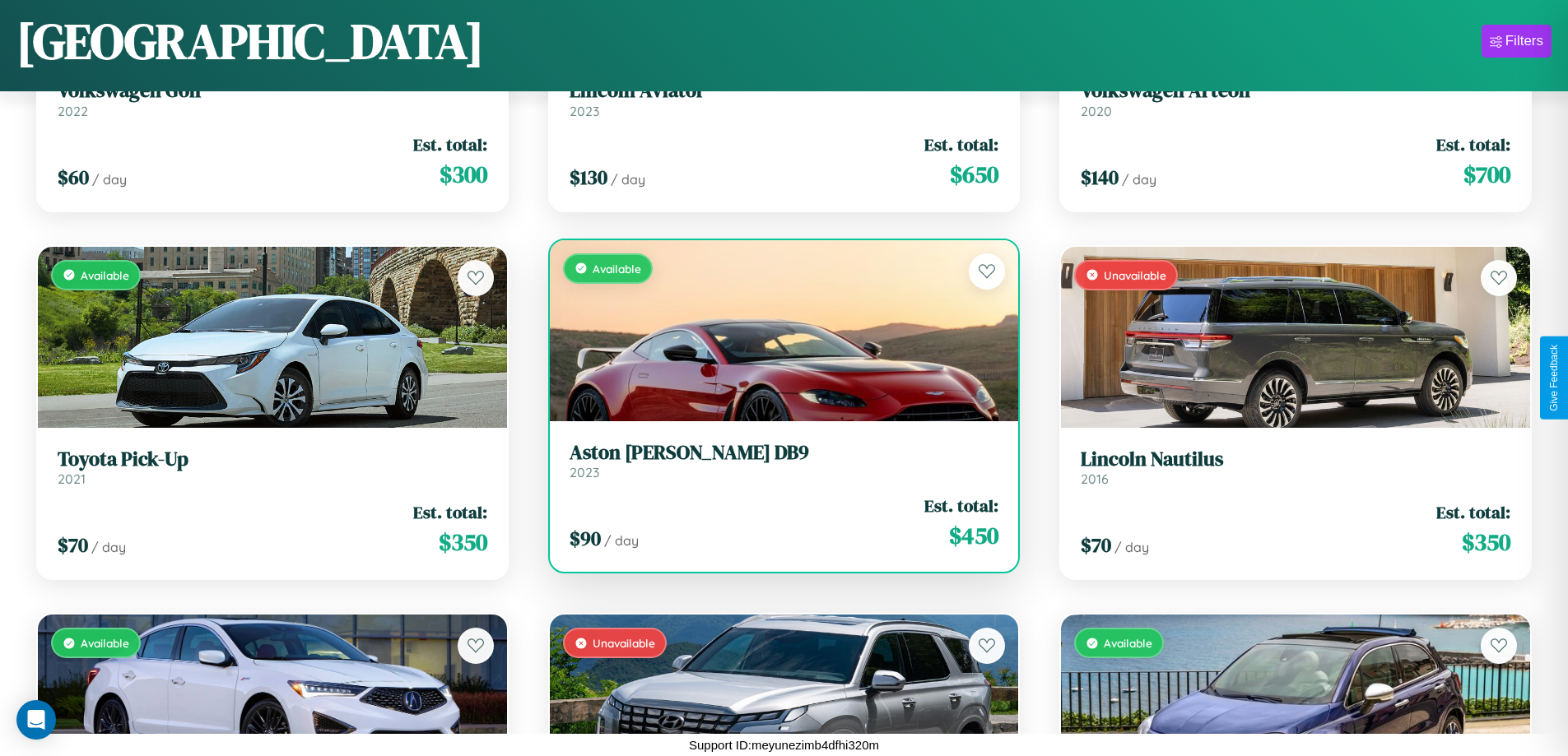
click at [777, 523] on div "$ 90 / day Est. total: $ 450" at bounding box center [785, 523] width 430 height 58
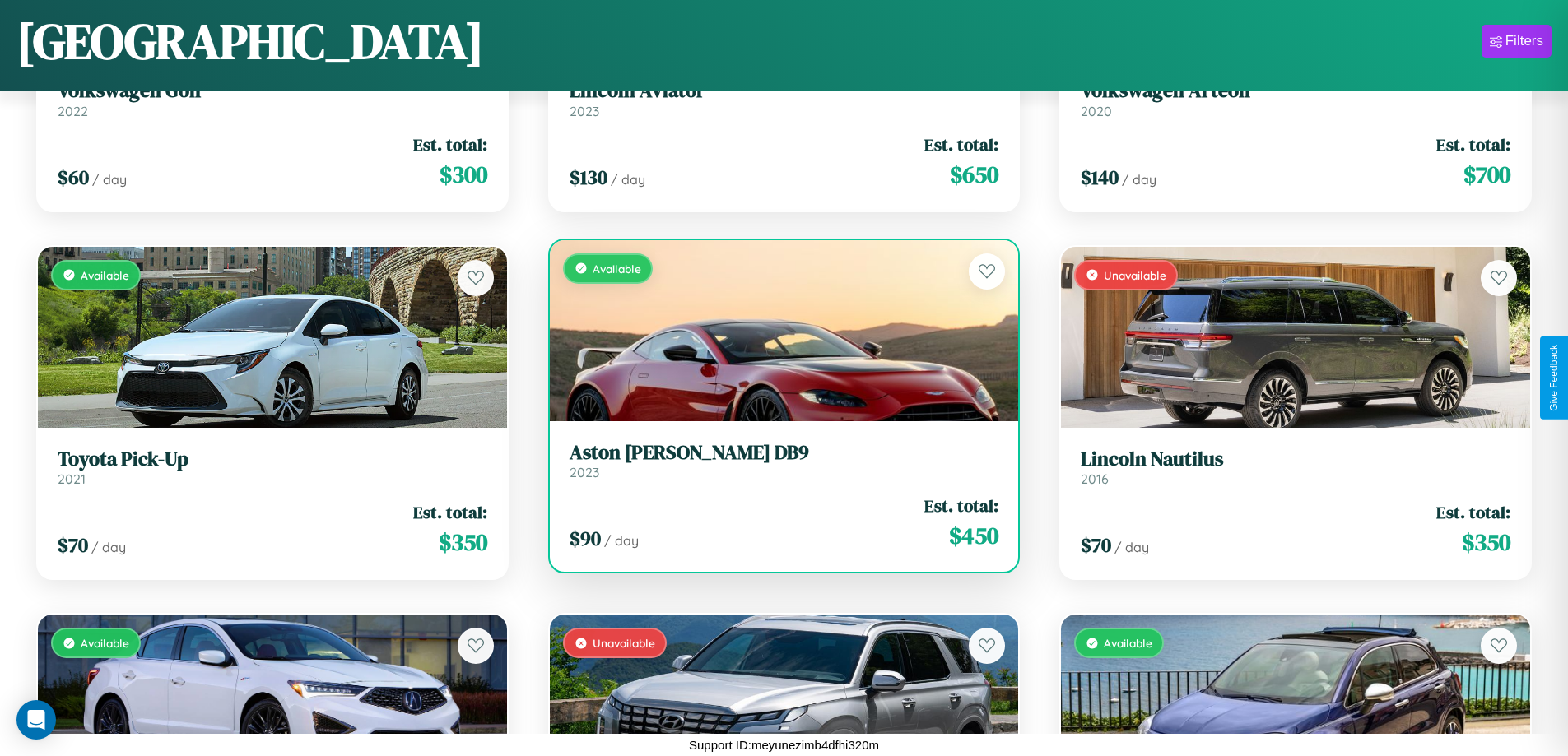
click at [777, 460] on h3 "Aston [PERSON_NAME] DB9" at bounding box center [785, 452] width 430 height 23
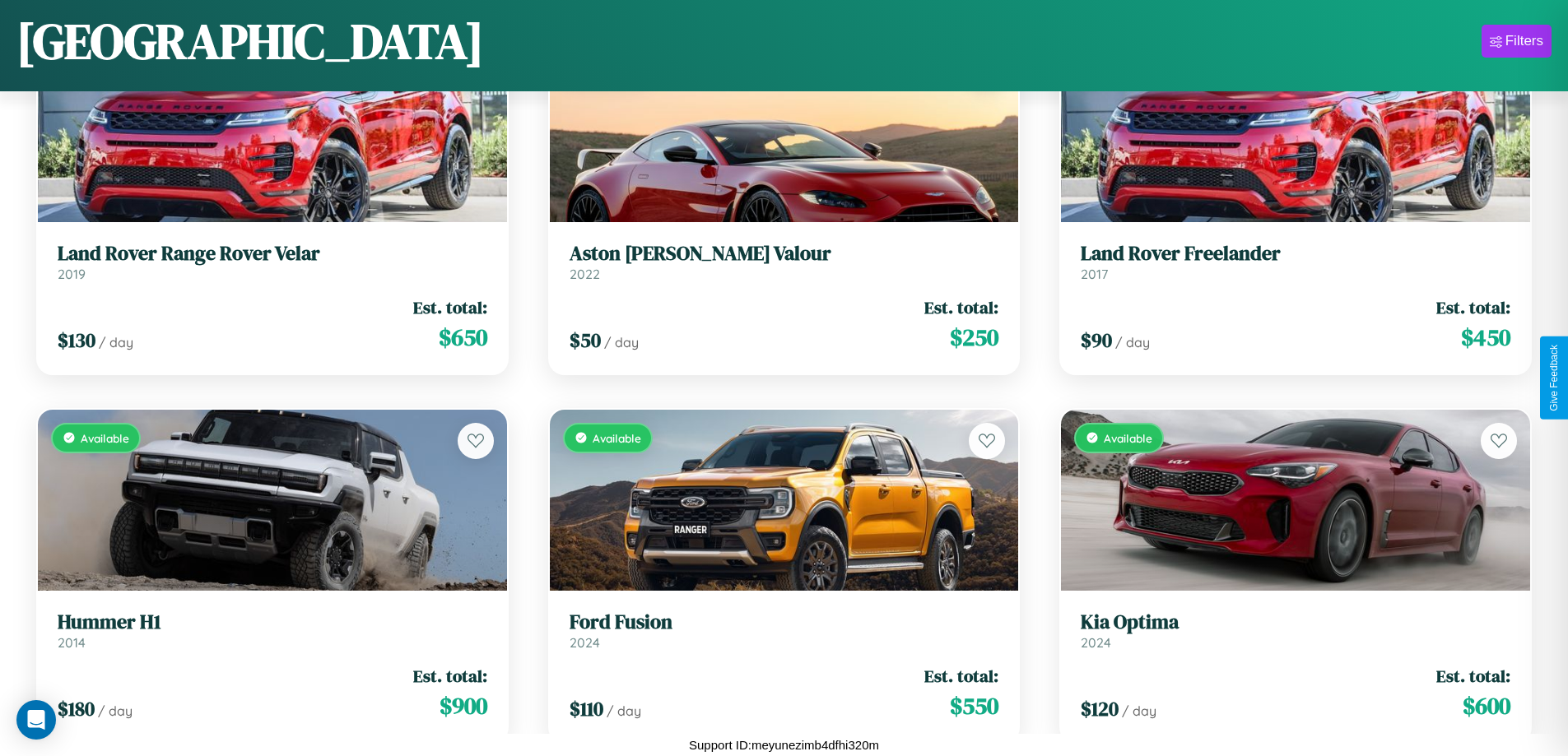
scroll to position [9075, 0]
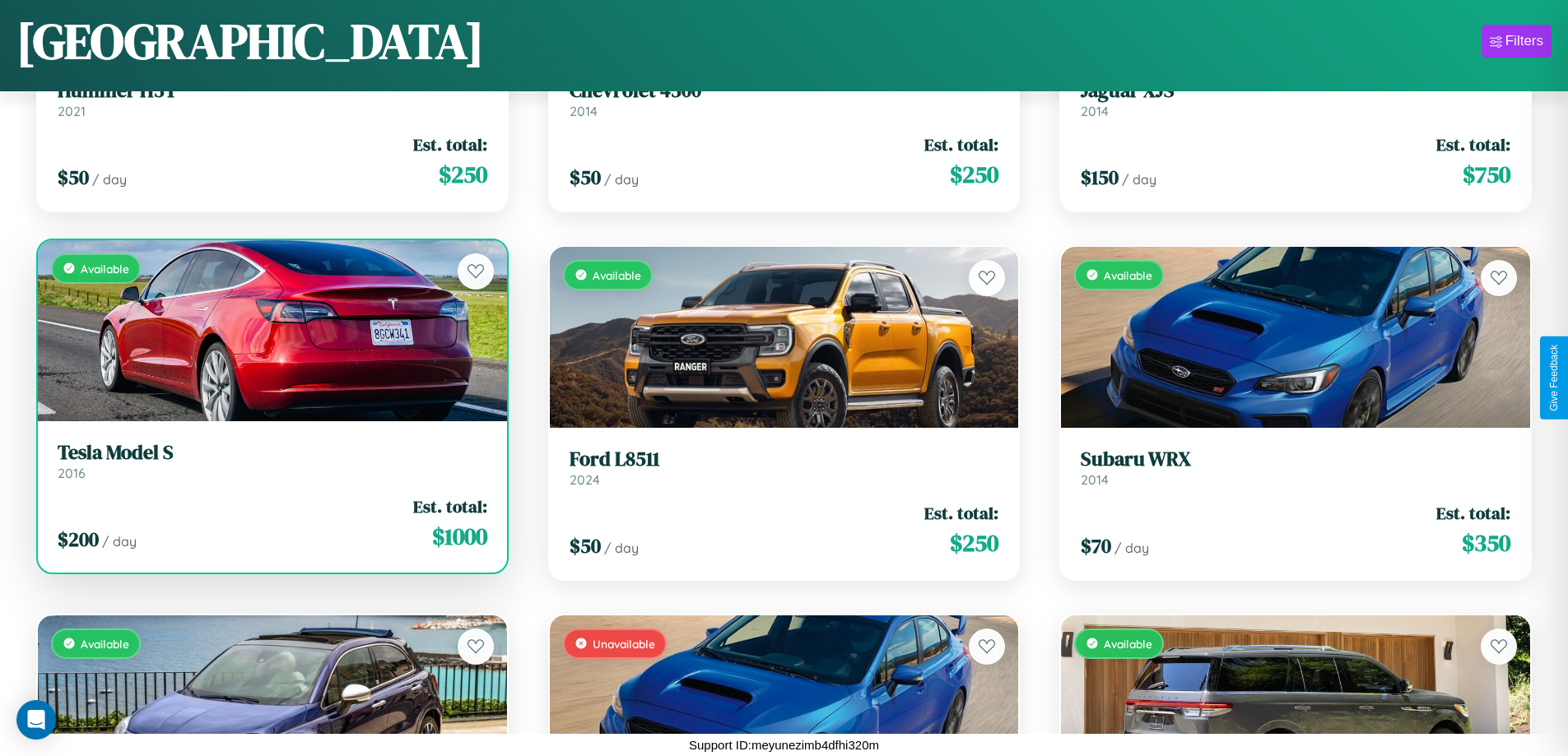
click at [270, 467] on link "Tesla Model S 2016" at bounding box center [272, 461] width 430 height 40
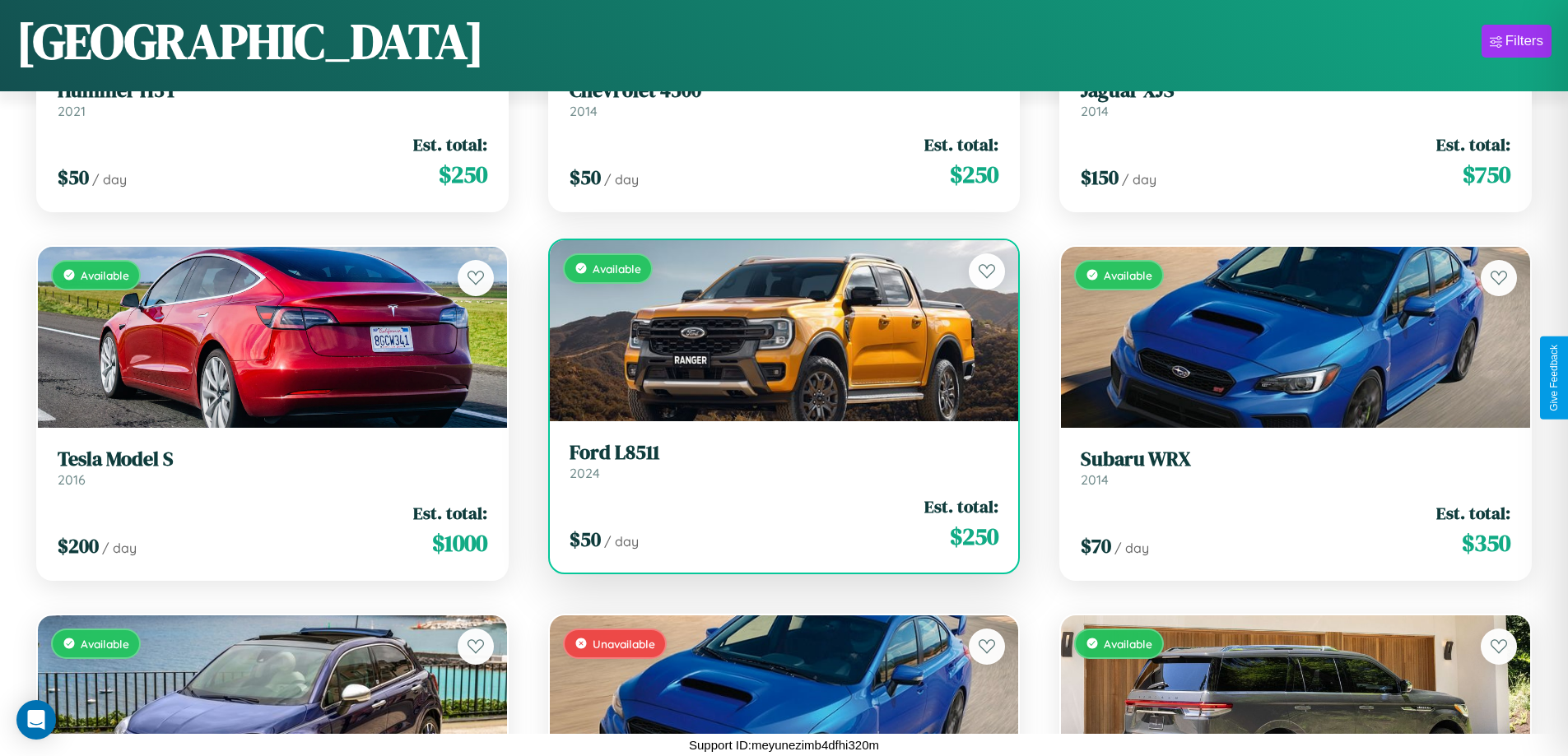
scroll to position [5758, 0]
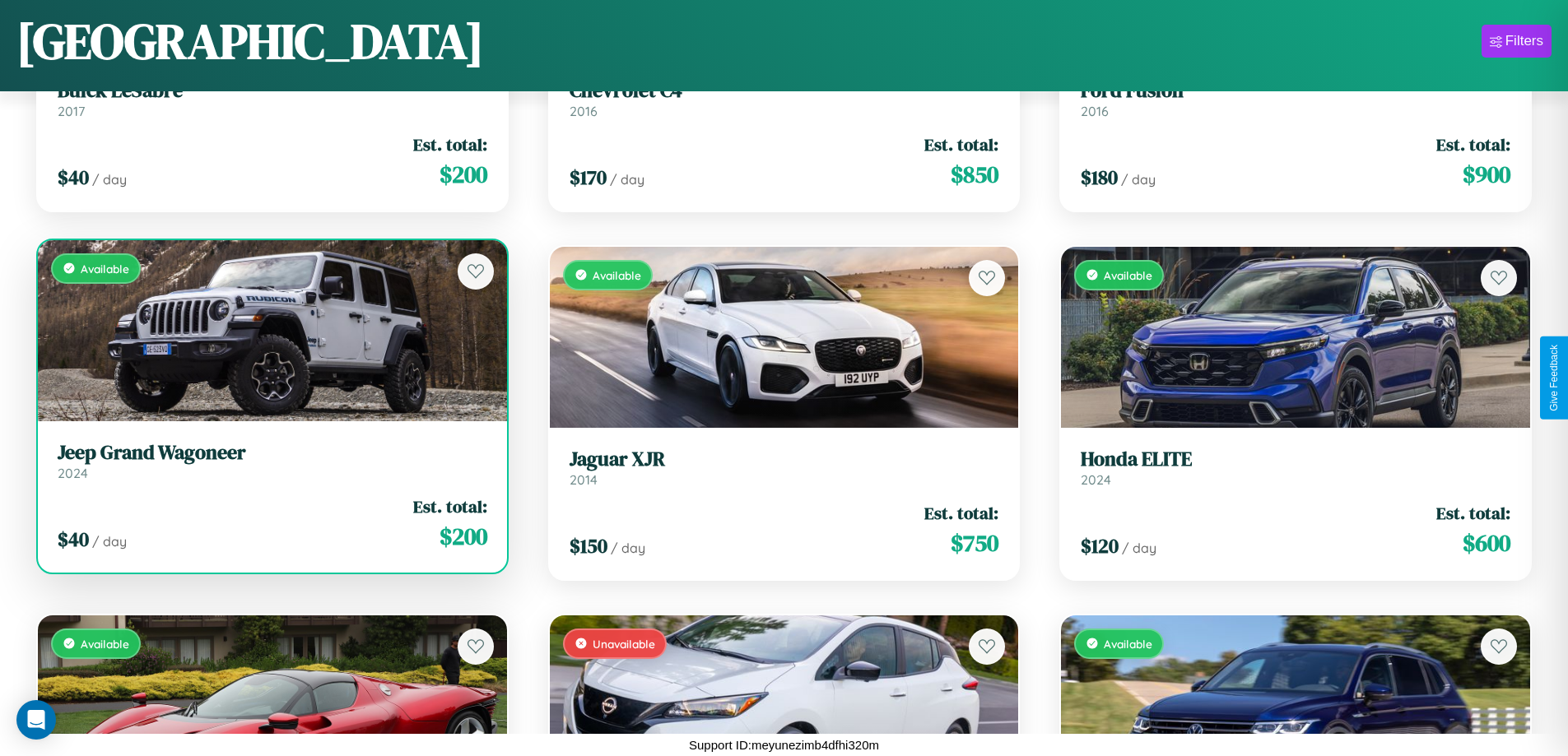
click at [270, 467] on link "Jeep Grand Wagoneer 2024" at bounding box center [272, 461] width 430 height 40
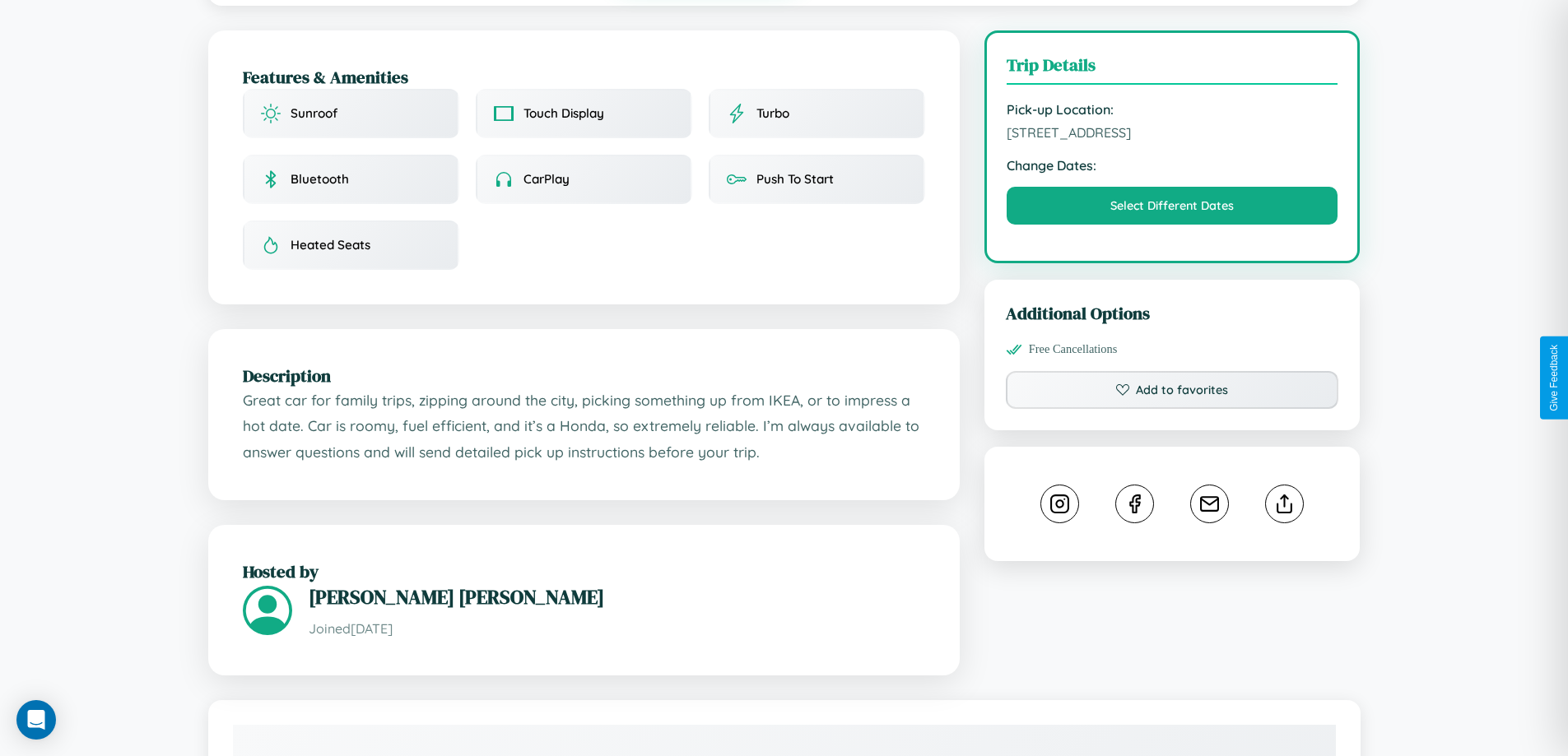
scroll to position [557, 0]
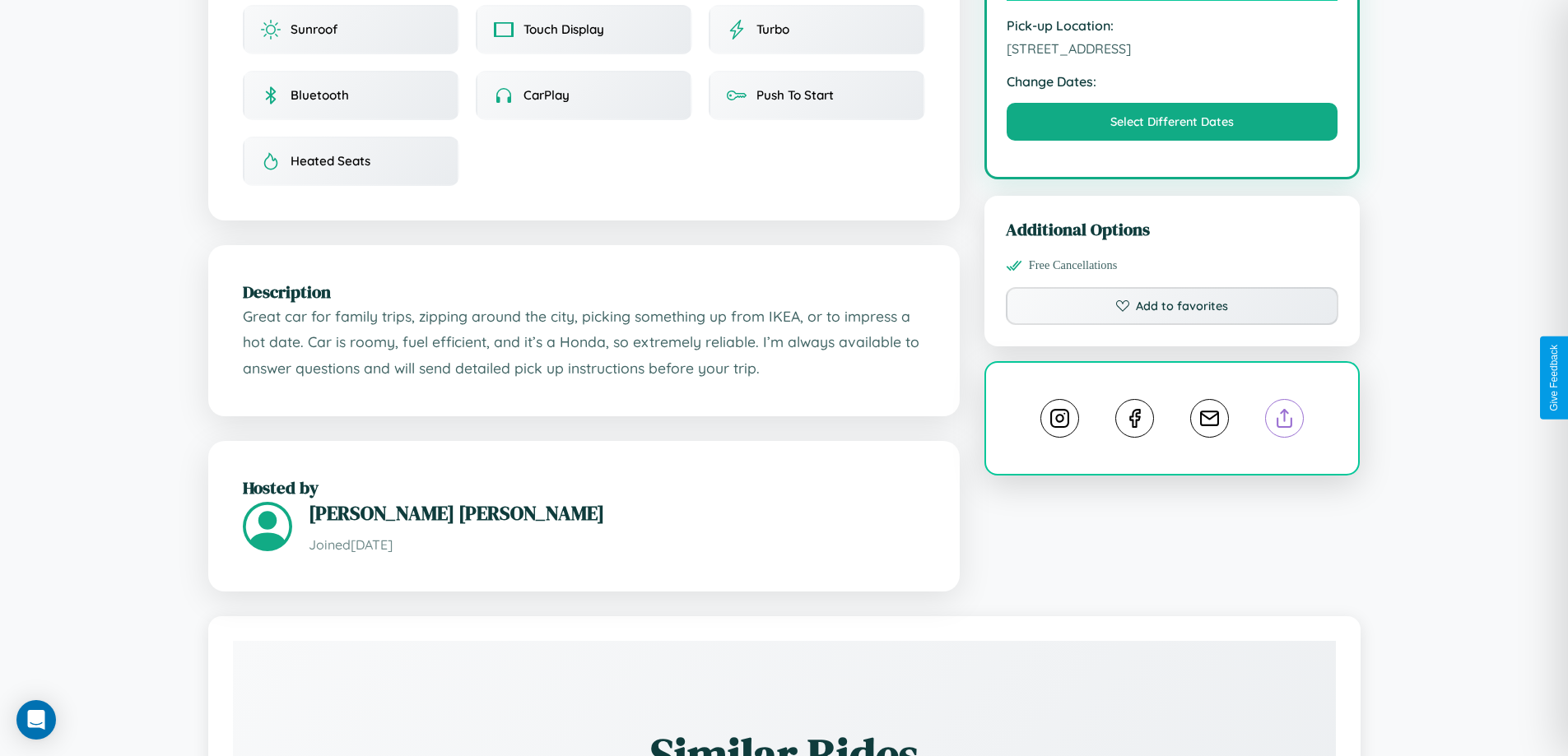
click at [1284, 410] on line at bounding box center [1284, 415] width 0 height 11
